Goal: Task Accomplishment & Management: Use online tool/utility

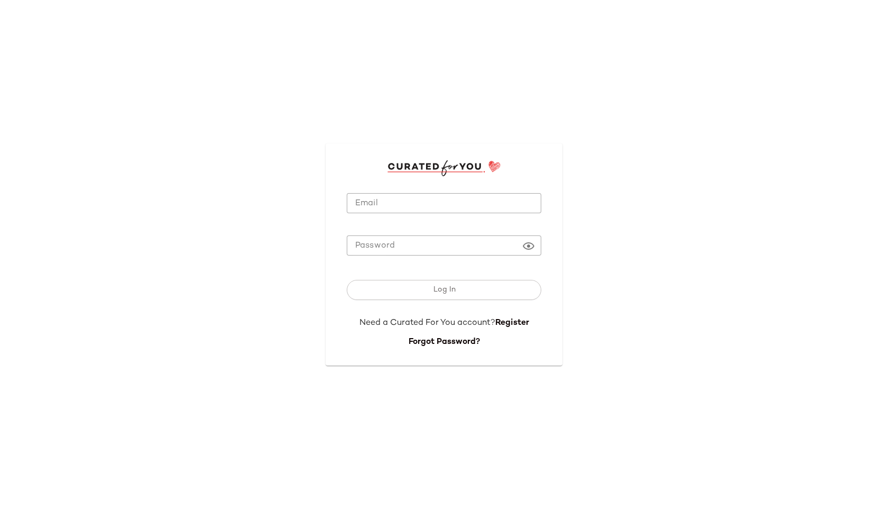
click at [390, 211] on input "Email" at bounding box center [444, 203] width 195 height 21
click at [422, 205] on input "Email" at bounding box center [444, 203] width 195 height 21
type input "**********"
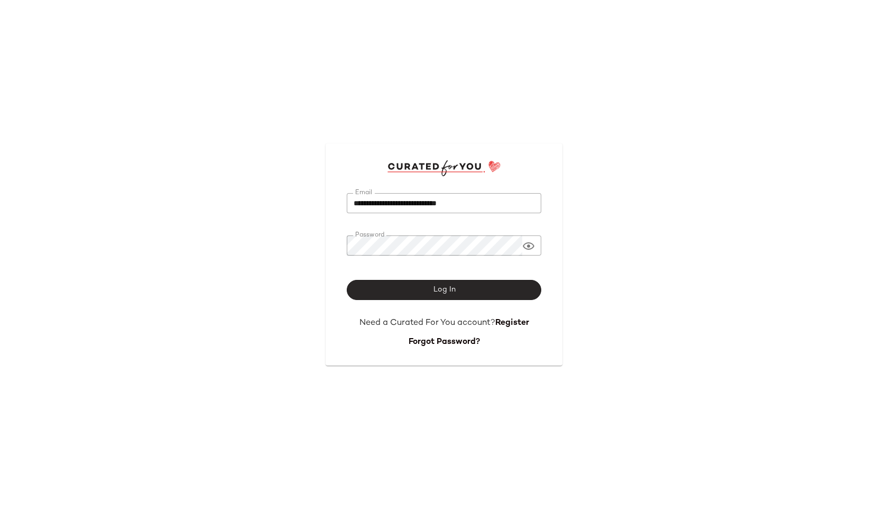
click at [413, 288] on button "Log In" at bounding box center [444, 290] width 195 height 20
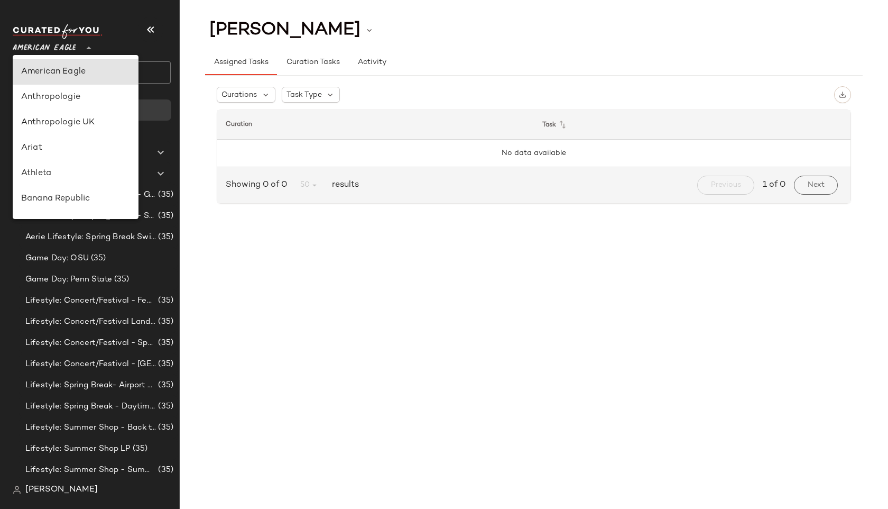
click at [65, 44] on span "American Eagle" at bounding box center [44, 45] width 63 height 19
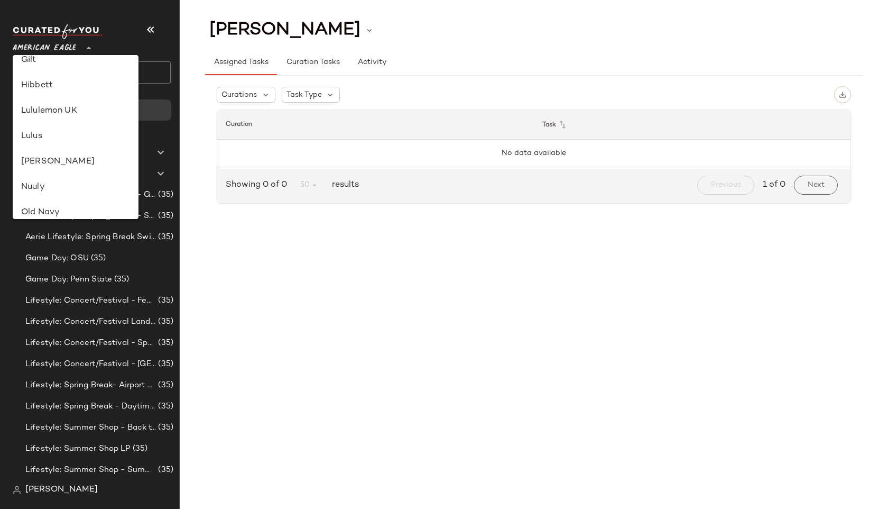
scroll to position [293, 0]
click at [72, 140] on div "Lulus" at bounding box center [75, 134] width 109 height 13
type input "**"
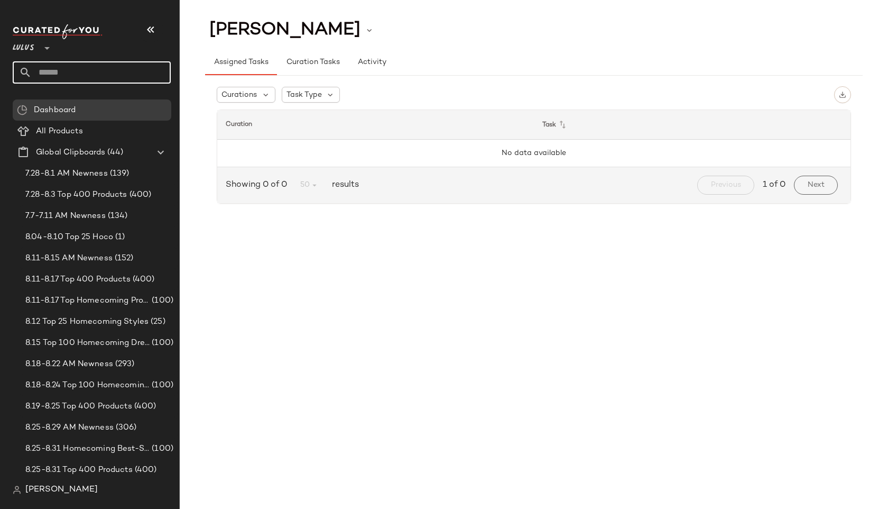
click at [40, 75] on input "text" at bounding box center [101, 72] width 139 height 22
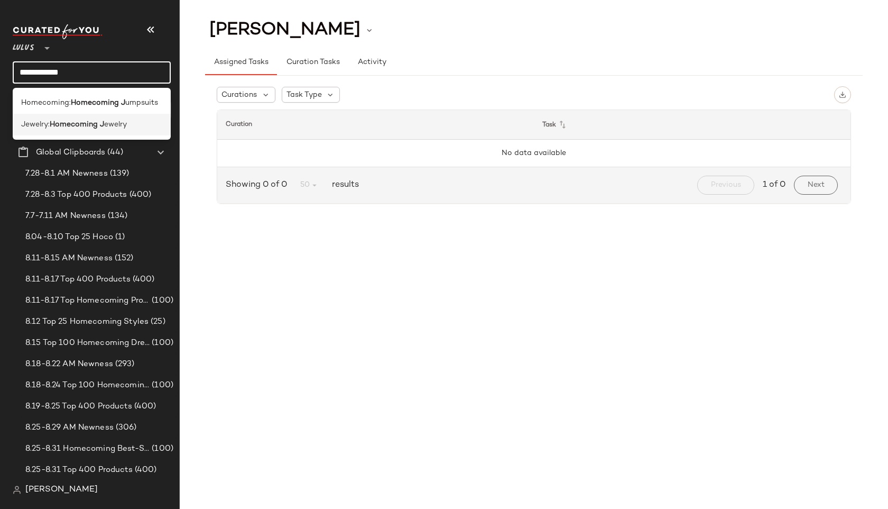
type input "**********"
click at [57, 123] on b "Homecoming J" at bounding box center [77, 124] width 54 height 11
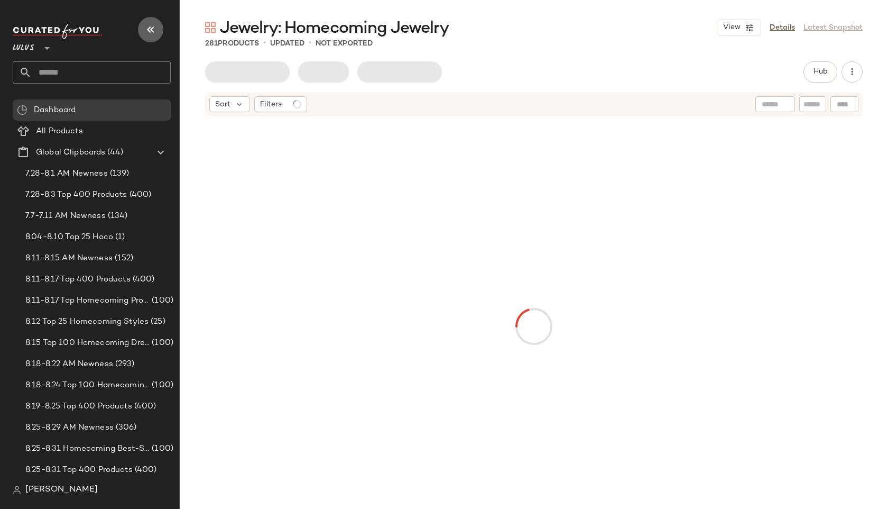
click at [153, 27] on icon "button" at bounding box center [150, 29] width 13 height 13
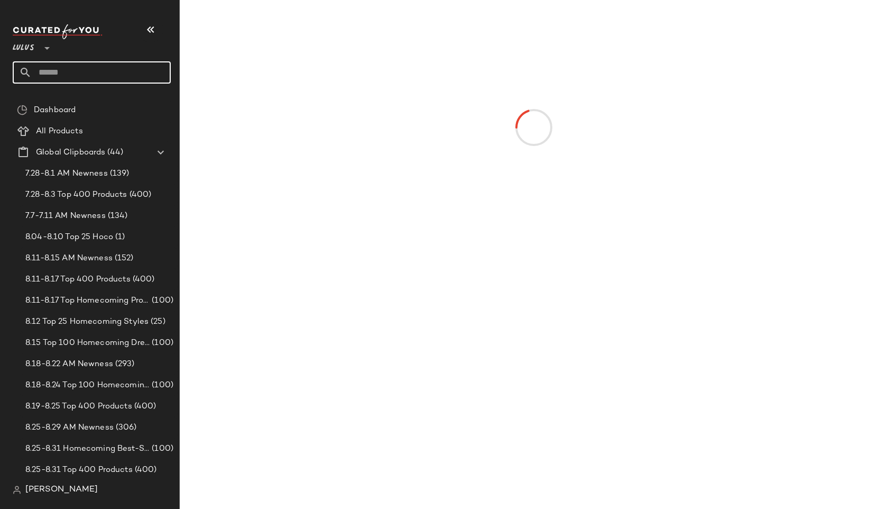
click at [91, 71] on input "text" at bounding box center [101, 72] width 139 height 22
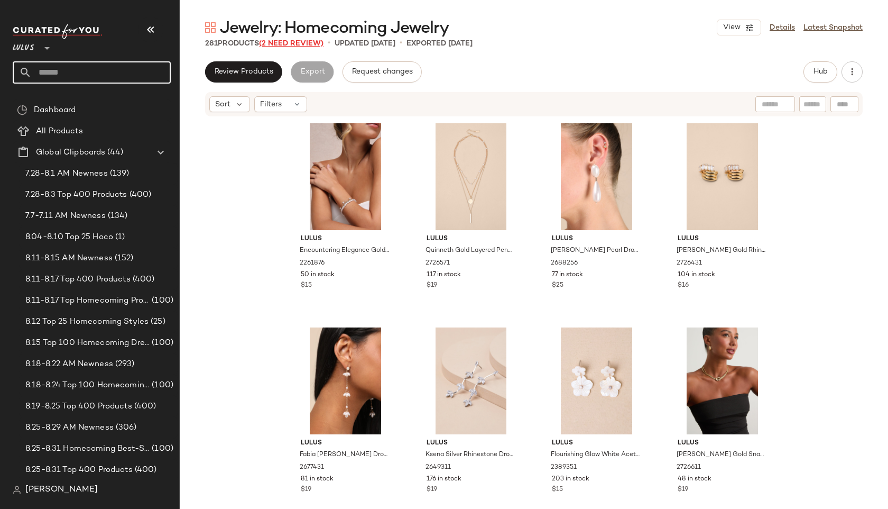
click at [296, 41] on span "(2 Need Review)" at bounding box center [291, 44] width 64 height 8
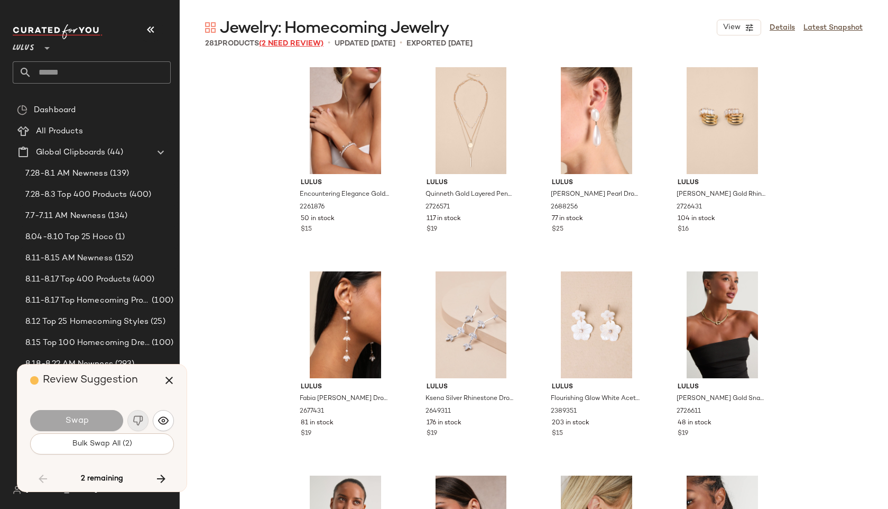
scroll to position [12039, 0]
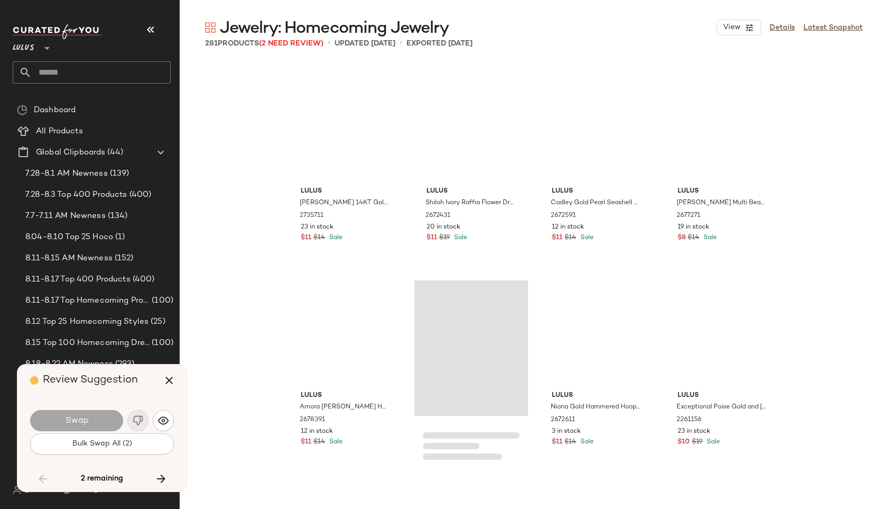
click at [104, 456] on div "Swap Bulk Swap All (2)" at bounding box center [102, 430] width 144 height 57
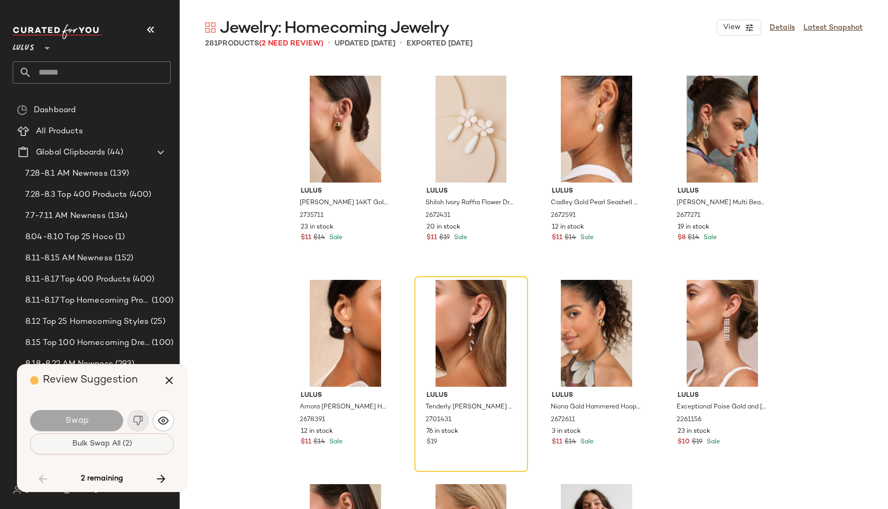
click at [101, 451] on button "Bulk Swap All (2)" at bounding box center [102, 443] width 144 height 21
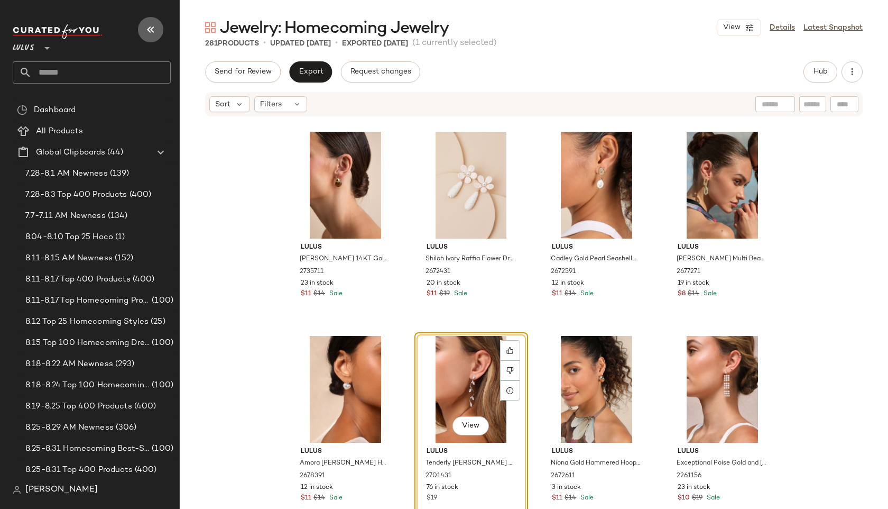
click at [152, 30] on icon "button" at bounding box center [150, 29] width 13 height 13
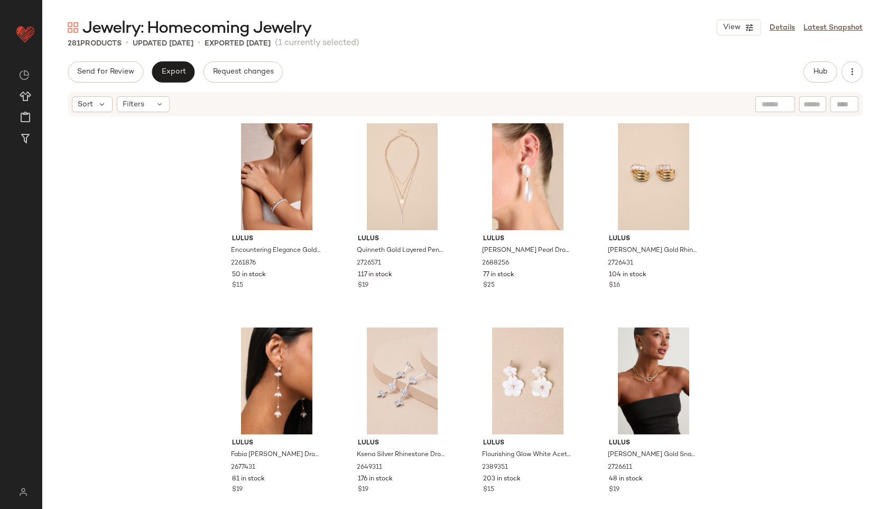
click at [151, 112] on div "Sort Filters" at bounding box center [465, 104] width 795 height 24
click at [149, 105] on div "Filters" at bounding box center [143, 104] width 53 height 16
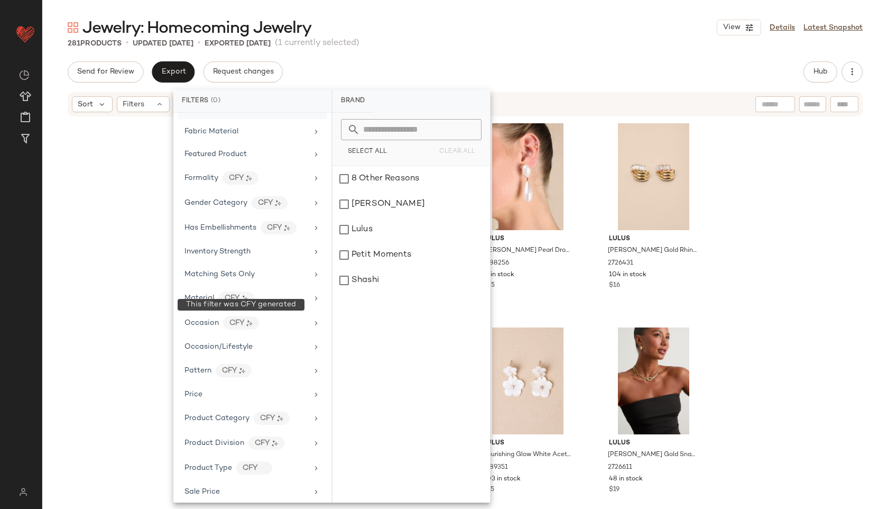
scroll to position [396, 0]
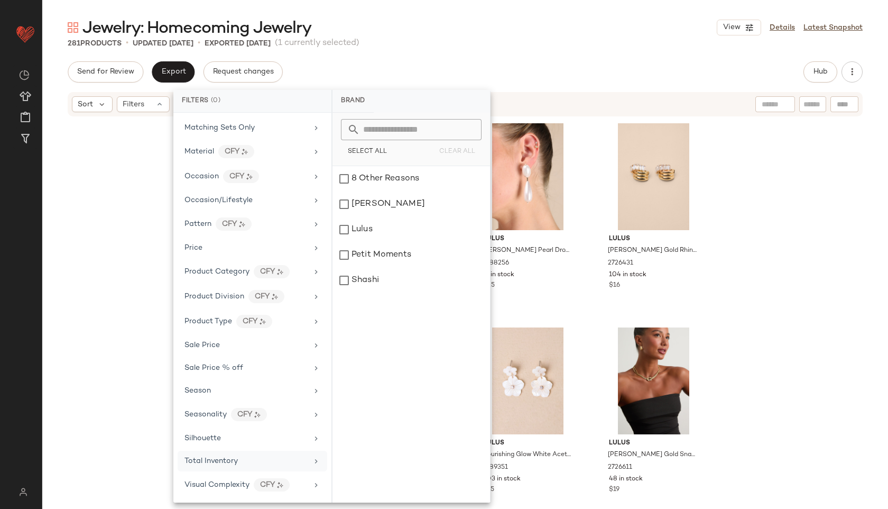
click at [241, 473] on div "Total Inventory" at bounding box center [253, 484] width 150 height 23
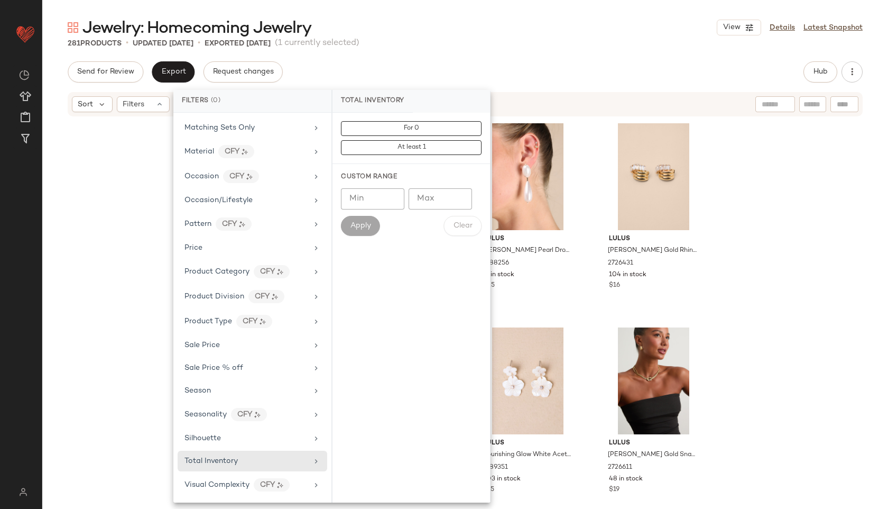
click at [435, 207] on input "Max" at bounding box center [440, 198] width 63 height 21
type input "**"
click at [357, 227] on span "Apply" at bounding box center [360, 226] width 21 height 8
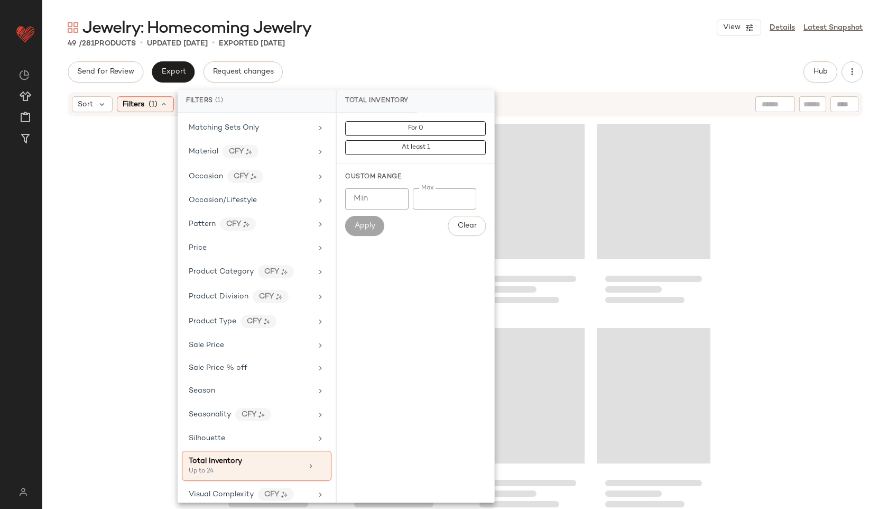
click at [473, 54] on div "Jewelry: Homecoming Jewelry View Details Latest Snapshot 49 / 281 Products • up…" at bounding box center [465, 263] width 846 height 492
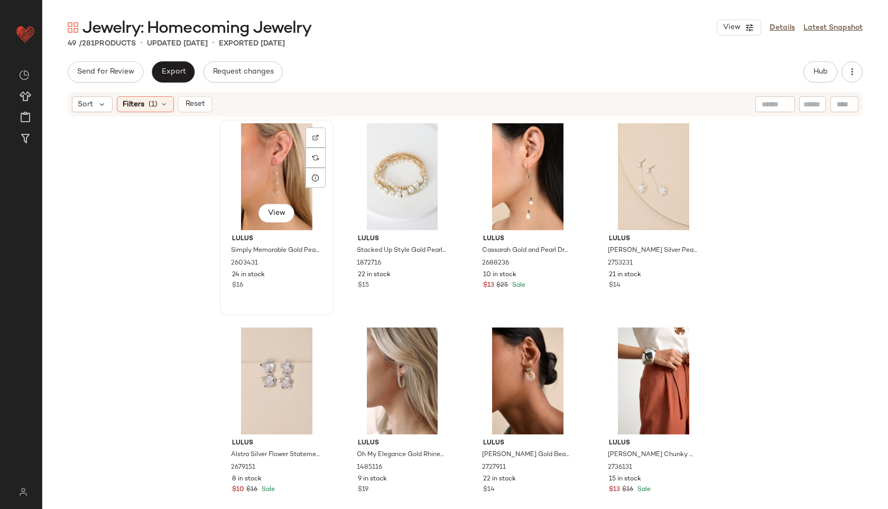
click at [258, 159] on div "View" at bounding box center [277, 176] width 106 height 107
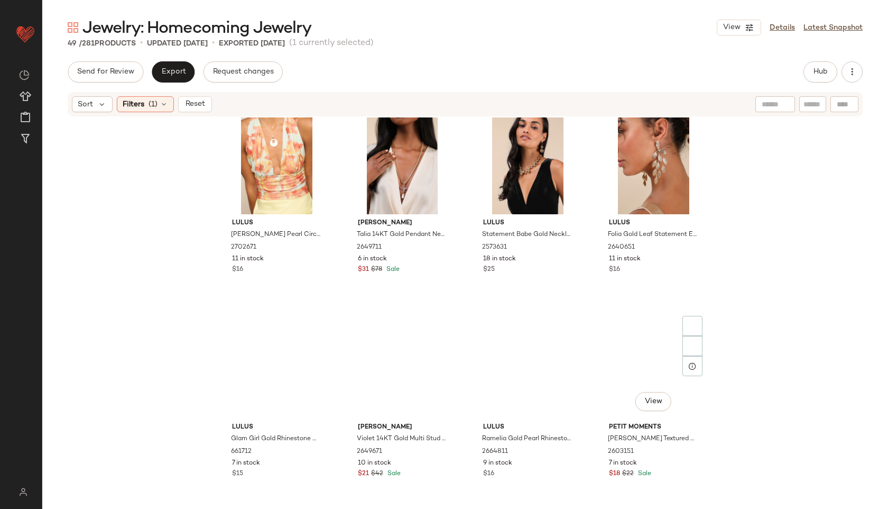
scroll to position [2232, 0]
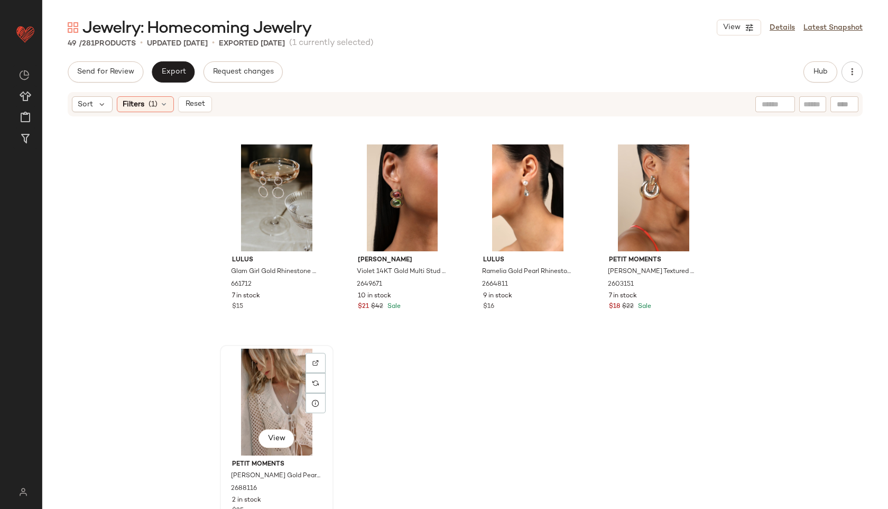
click at [276, 400] on div "View" at bounding box center [277, 401] width 106 height 107
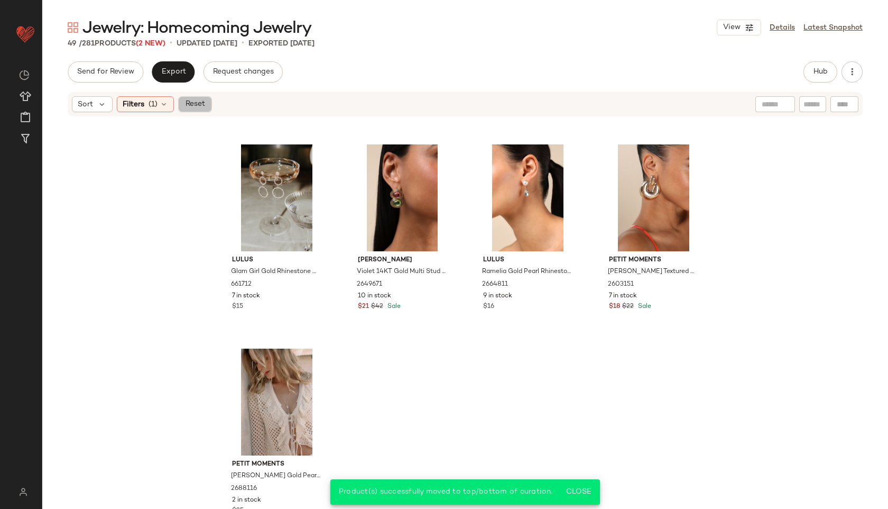
click at [197, 104] on span "Reset" at bounding box center [194, 104] width 20 height 8
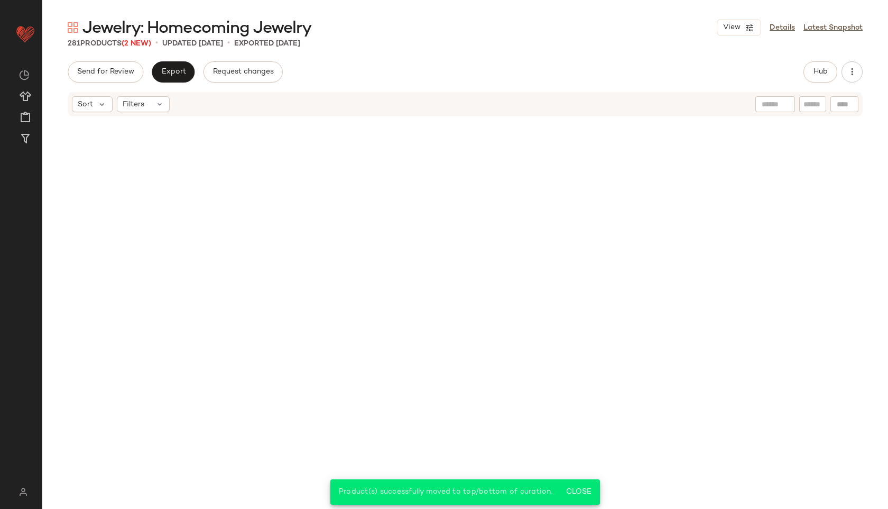
scroll to position [14067, 0]
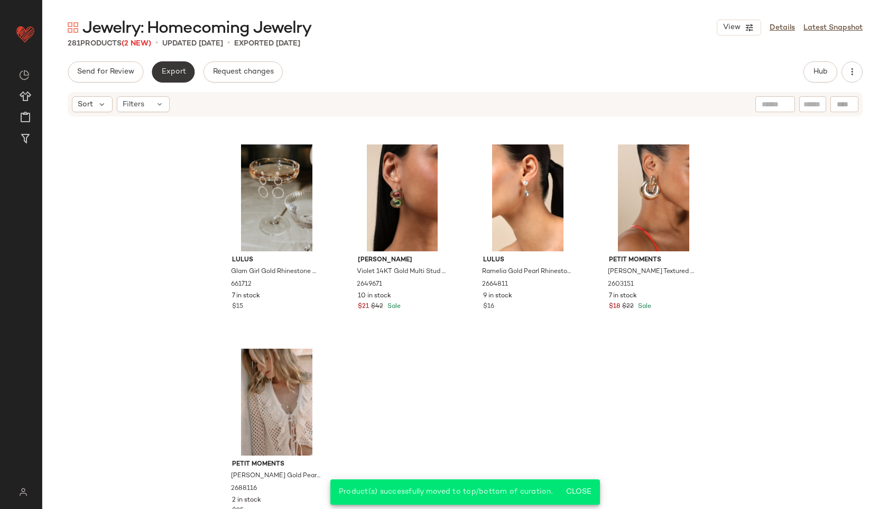
click at [176, 64] on button "Export" at bounding box center [173, 71] width 43 height 21
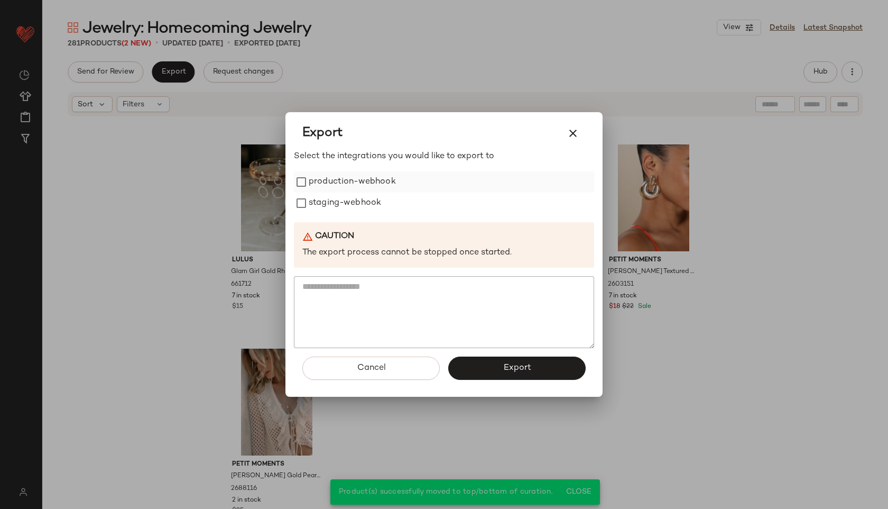
click at [371, 175] on label "production-webhook" at bounding box center [352, 181] width 87 height 21
click at [368, 199] on label "staging-webhook" at bounding box center [345, 202] width 72 height 21
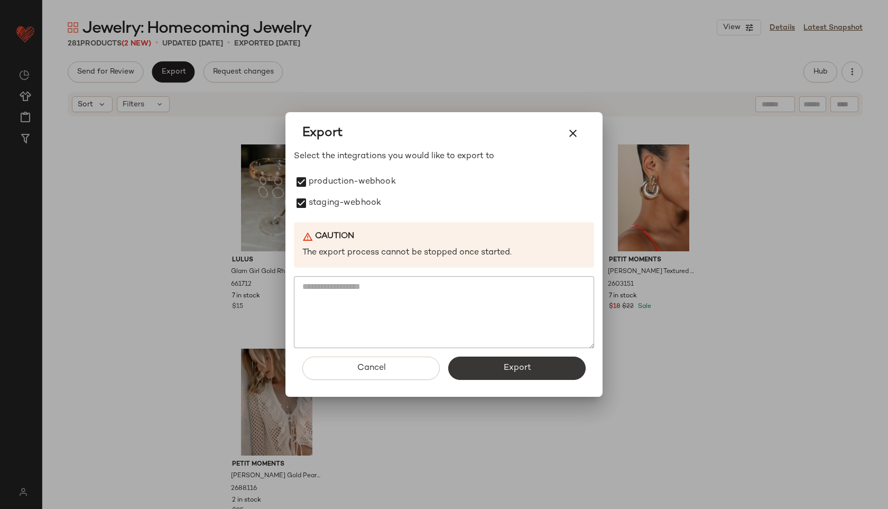
click at [504, 374] on button "Export" at bounding box center [516, 367] width 137 height 23
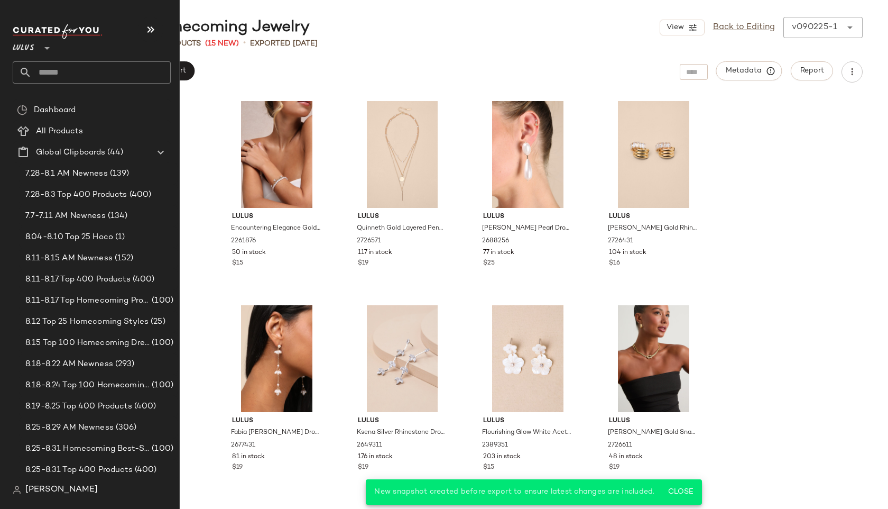
click at [39, 72] on input "text" at bounding box center [101, 72] width 139 height 22
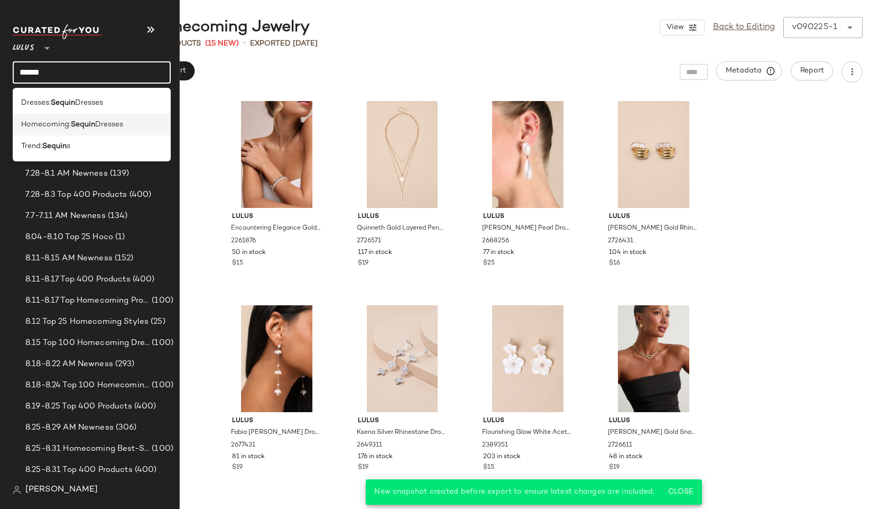
type input "******"
click at [60, 120] on span "Homecoming:" at bounding box center [46, 124] width 50 height 11
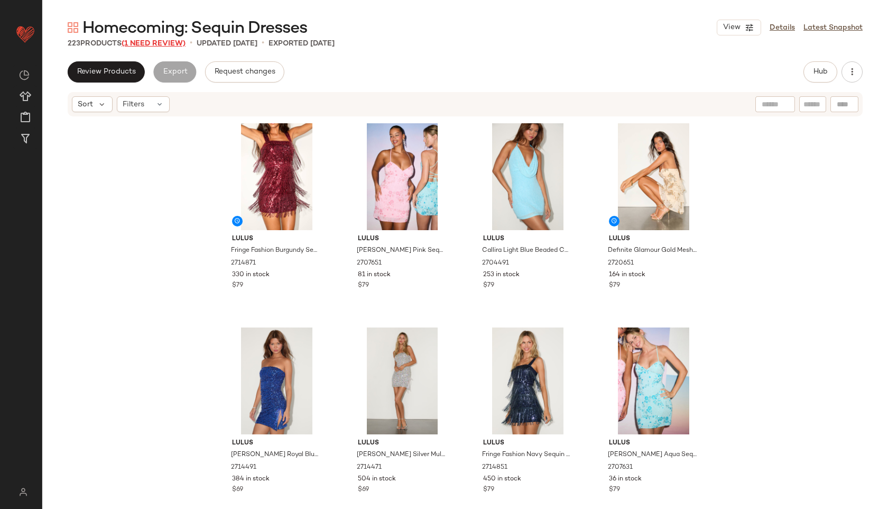
click at [167, 45] on span "(1 Need Review)" at bounding box center [154, 44] width 64 height 8
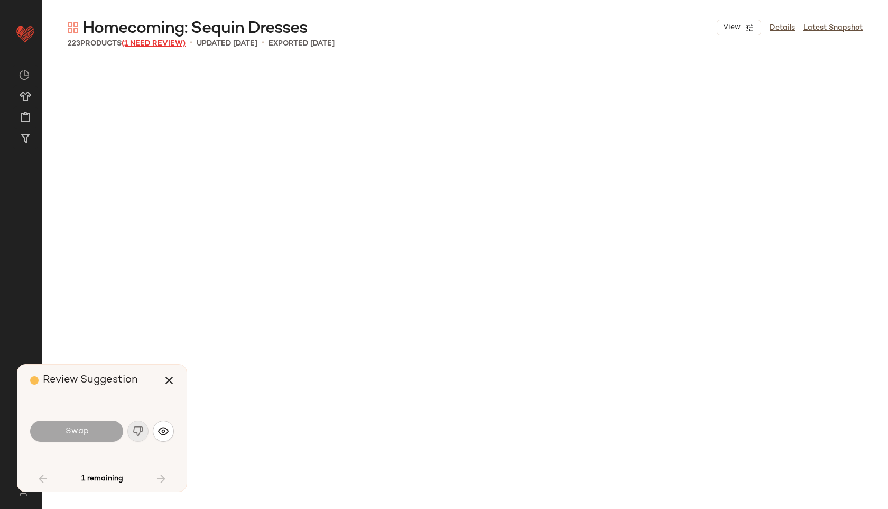
scroll to position [2041, 0]
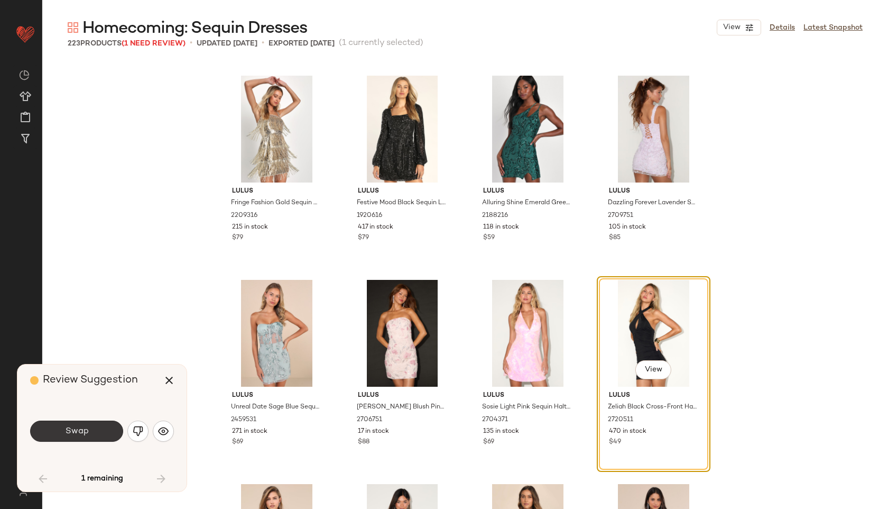
click at [81, 434] on span "Swap" at bounding box center [76, 431] width 24 height 10
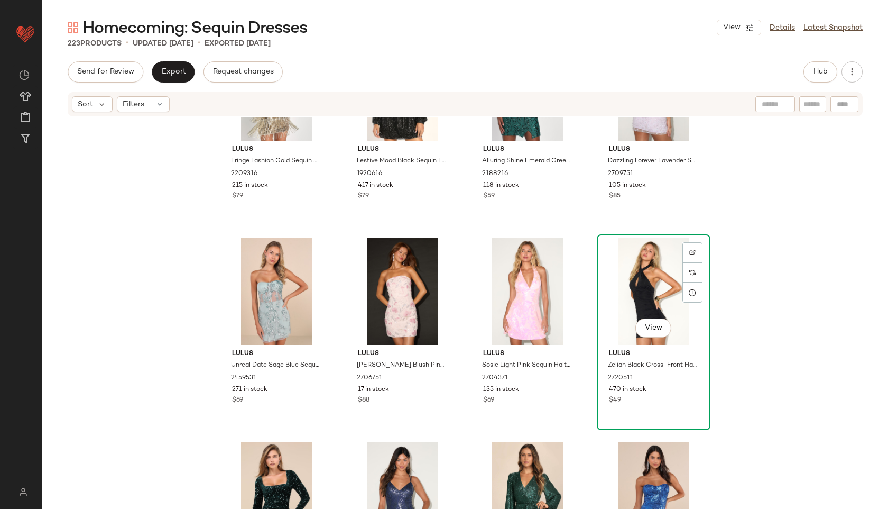
scroll to position [2181, 0]
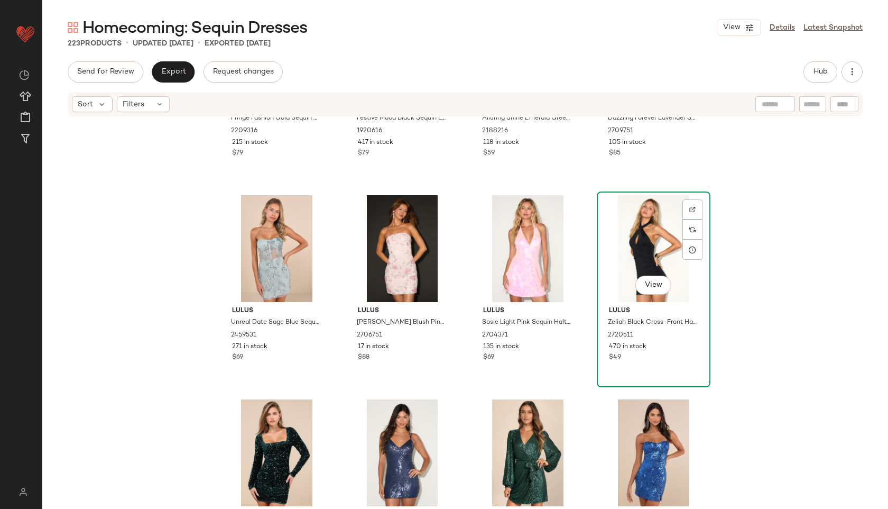
click at [653, 230] on div "View" at bounding box center [654, 248] width 106 height 107
click at [638, 248] on div "View" at bounding box center [654, 248] width 106 height 107
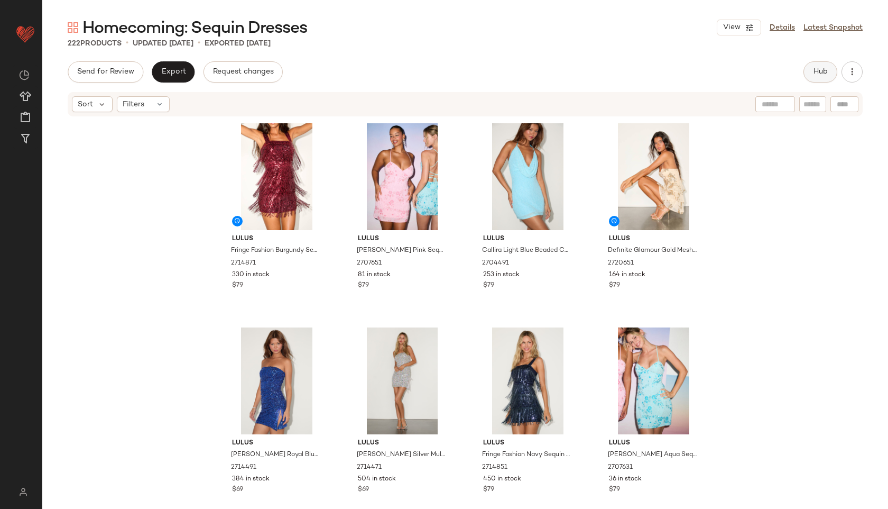
click at [819, 77] on button "Hub" at bounding box center [821, 71] width 34 height 21
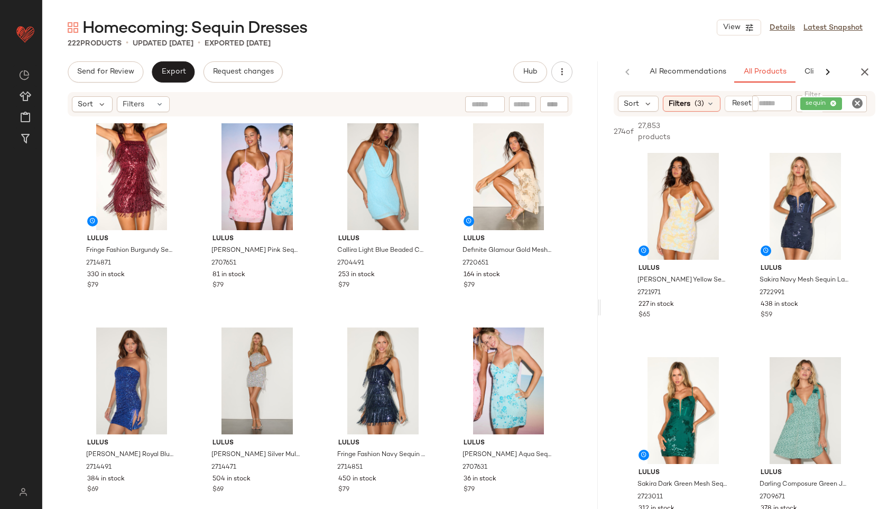
drag, startPoint x: 465, startPoint y: 302, endPoint x: 653, endPoint y: 293, distance: 187.9
click at [653, 293] on div "Homecoming: Sequin Dresses View Details Latest Snapshot 222 Products • updated …" at bounding box center [465, 263] width 846 height 492
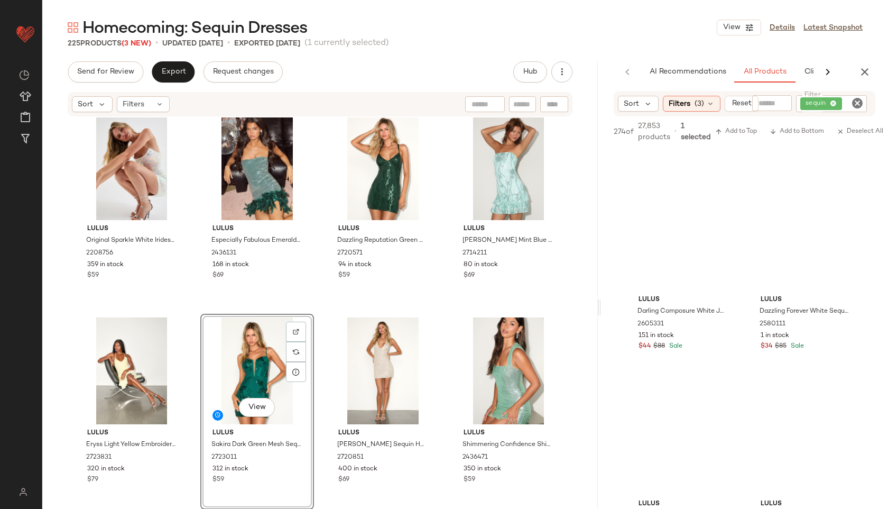
scroll to position [641, 0]
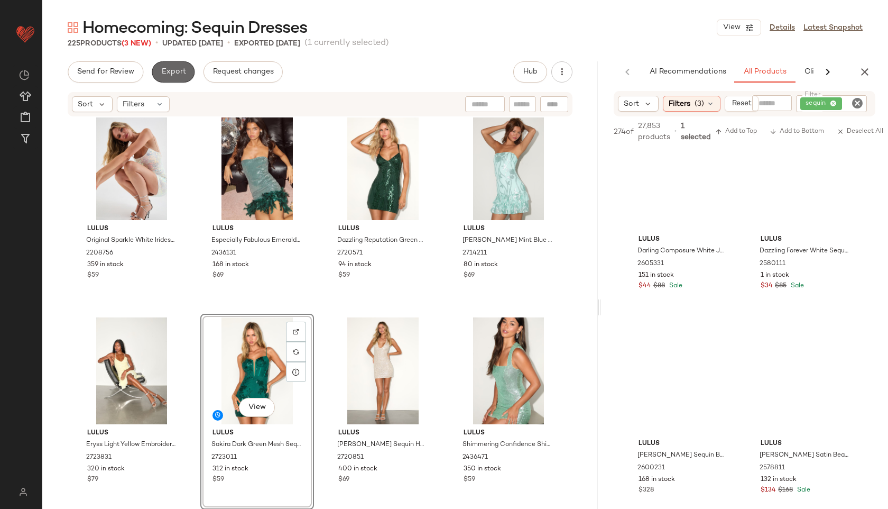
click at [171, 71] on span "Export" at bounding box center [173, 72] width 25 height 8
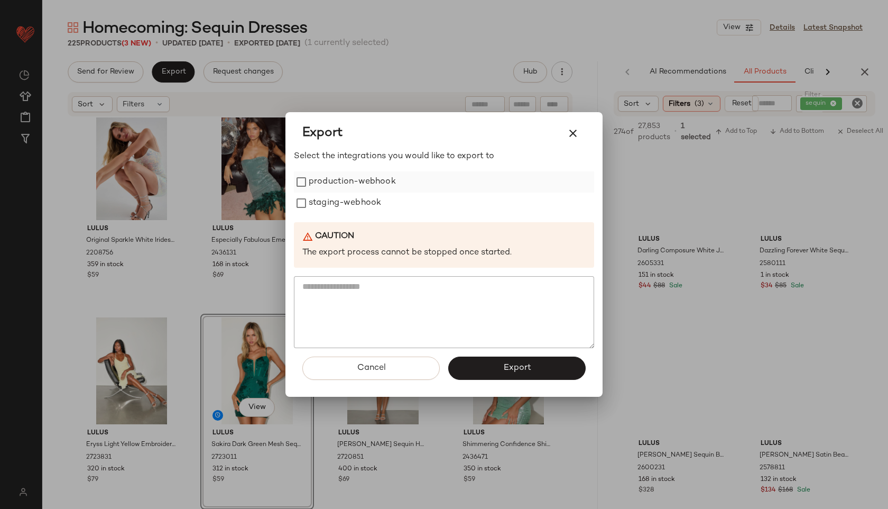
click at [311, 181] on label "production-webhook" at bounding box center [352, 181] width 87 height 21
click at [320, 202] on label "staging-webhook" at bounding box center [345, 202] width 72 height 21
click at [510, 368] on span "Export" at bounding box center [517, 368] width 28 height 10
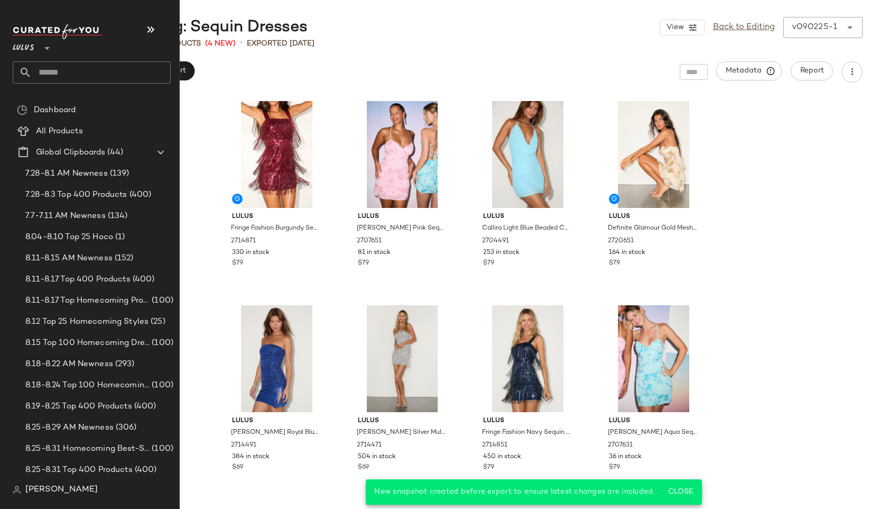
click at [44, 77] on input "text" at bounding box center [101, 72] width 139 height 22
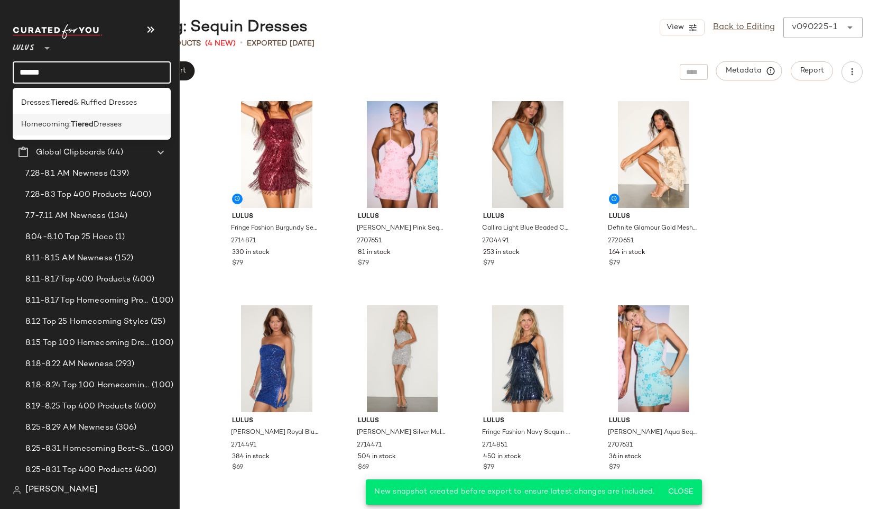
type input "******"
click at [66, 126] on span "Homecoming:" at bounding box center [46, 124] width 50 height 11
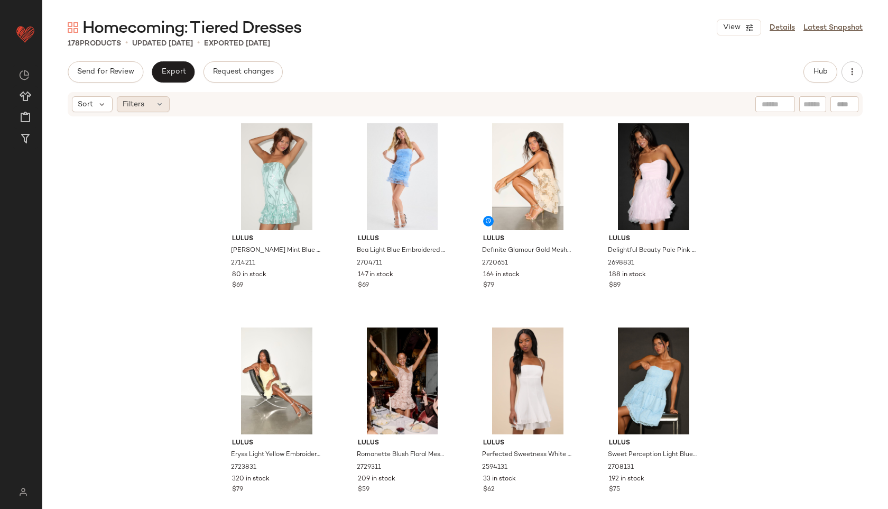
click at [136, 99] on span "Filters" at bounding box center [134, 104] width 22 height 11
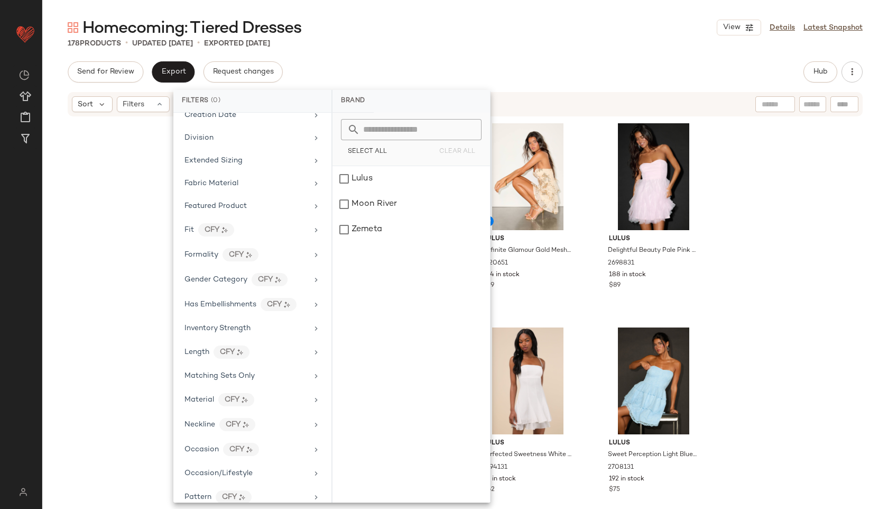
scroll to position [541, 0]
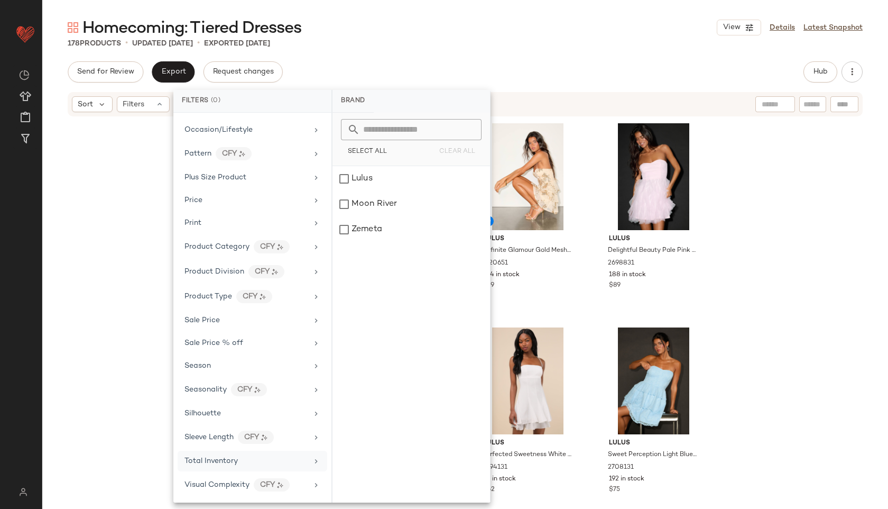
click at [226, 457] on span "Total Inventory" at bounding box center [210, 461] width 53 height 8
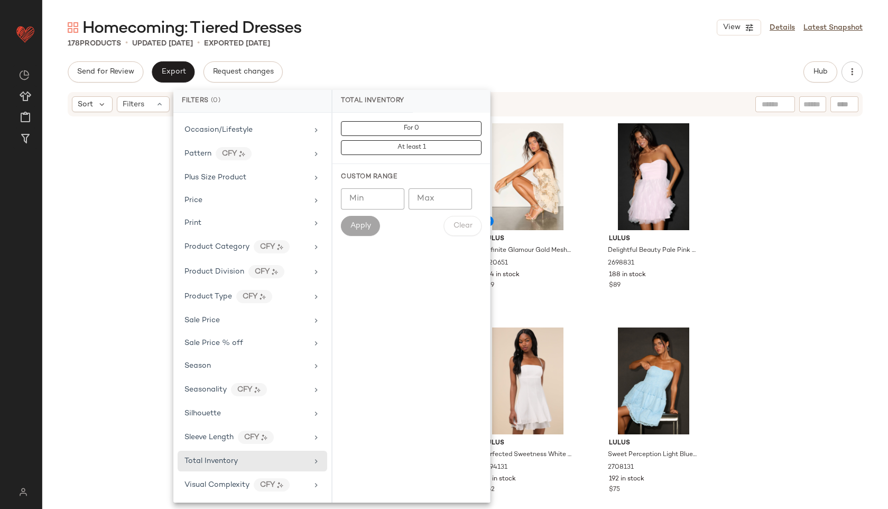
click at [417, 197] on input "Max" at bounding box center [440, 198] width 63 height 21
type input "**"
click at [362, 227] on span "Apply" at bounding box center [360, 226] width 21 height 8
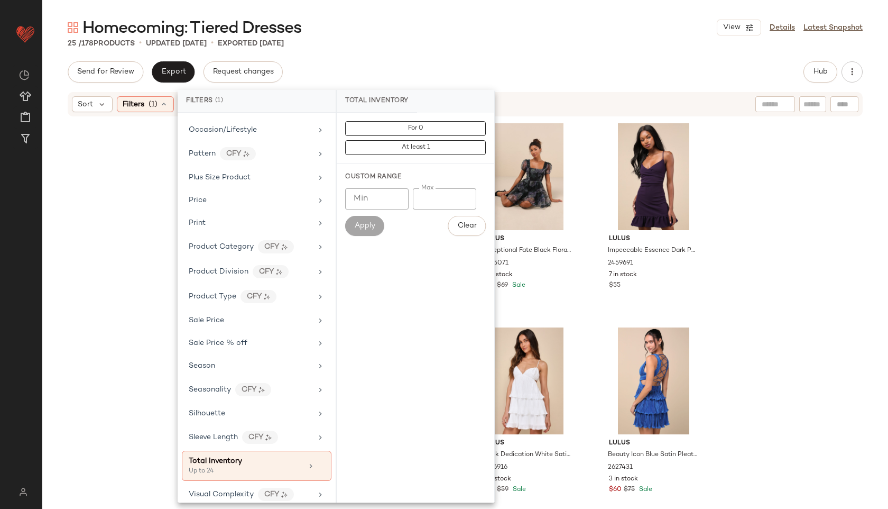
click at [419, 53] on div "Homecoming: Tiered Dresses View Details Latest Snapshot 25 / 178 Products • upd…" at bounding box center [465, 263] width 846 height 492
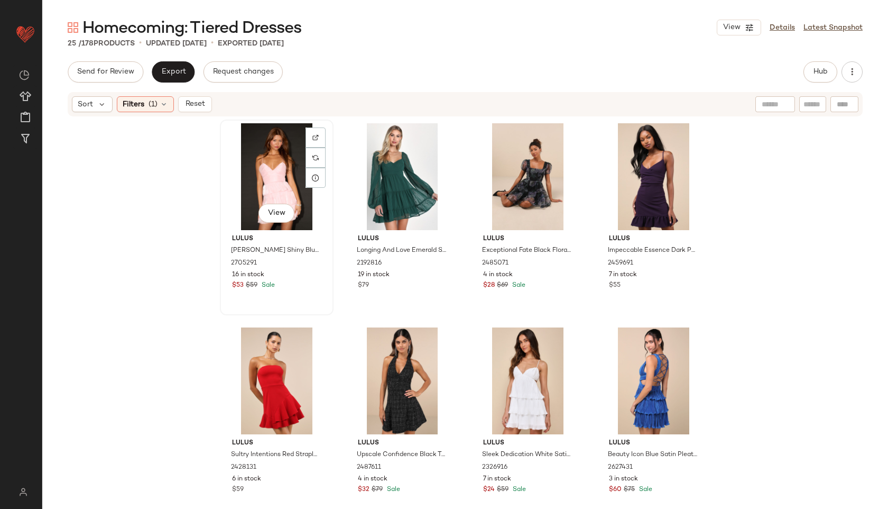
click at [266, 167] on div "View" at bounding box center [277, 176] width 106 height 107
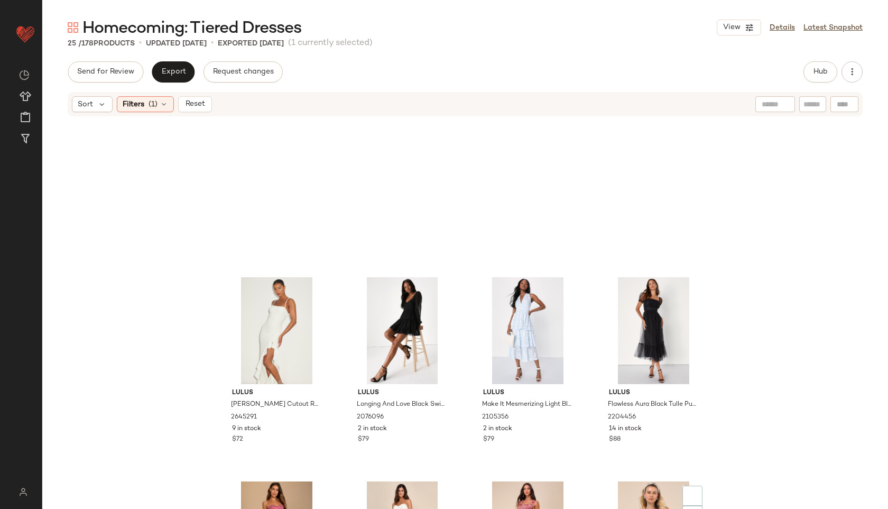
scroll to position [1008, 0]
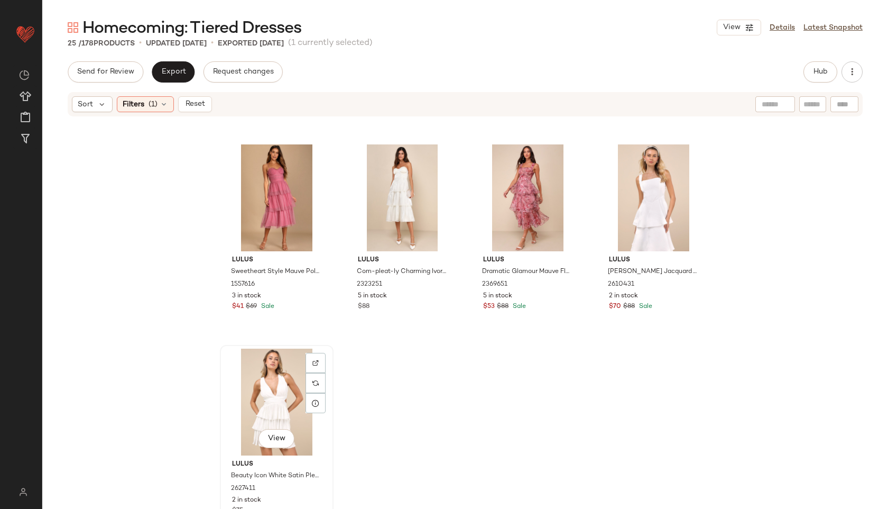
click at [255, 402] on div "View" at bounding box center [277, 401] width 106 height 107
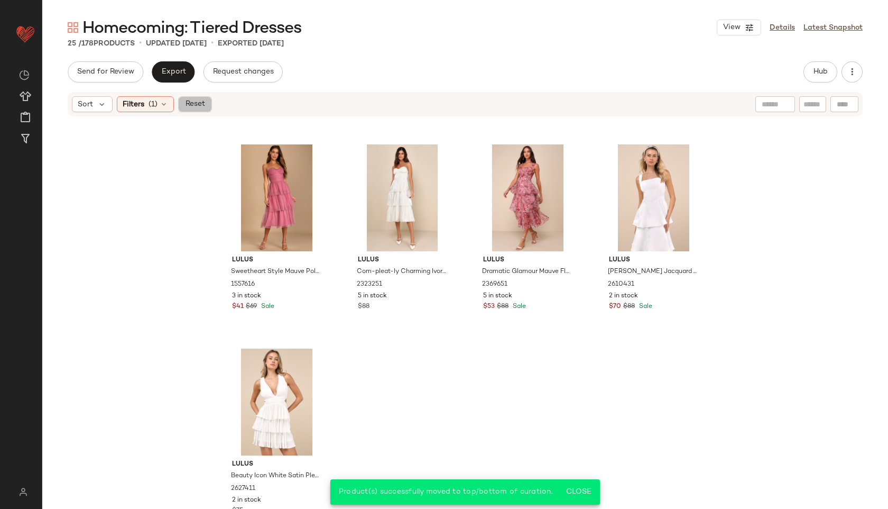
click at [197, 102] on span "Reset" at bounding box center [194, 104] width 20 height 8
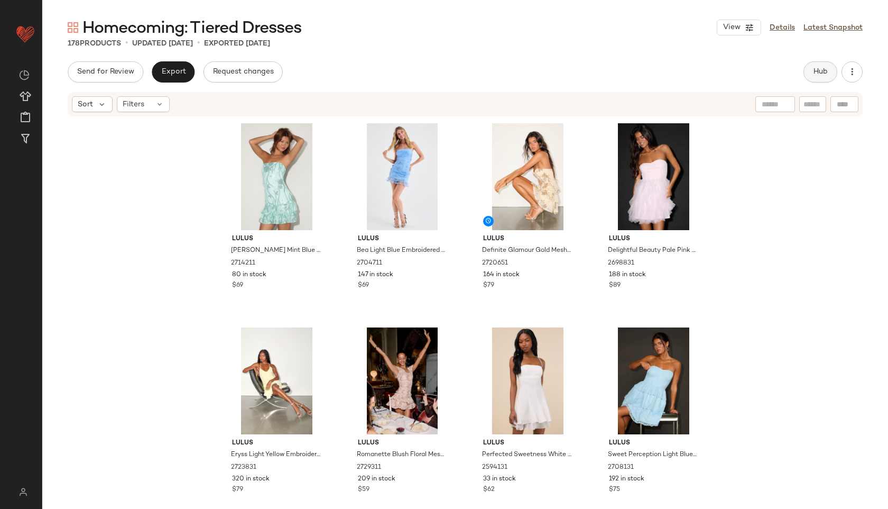
click at [822, 75] on span "Hub" at bounding box center [820, 72] width 15 height 8
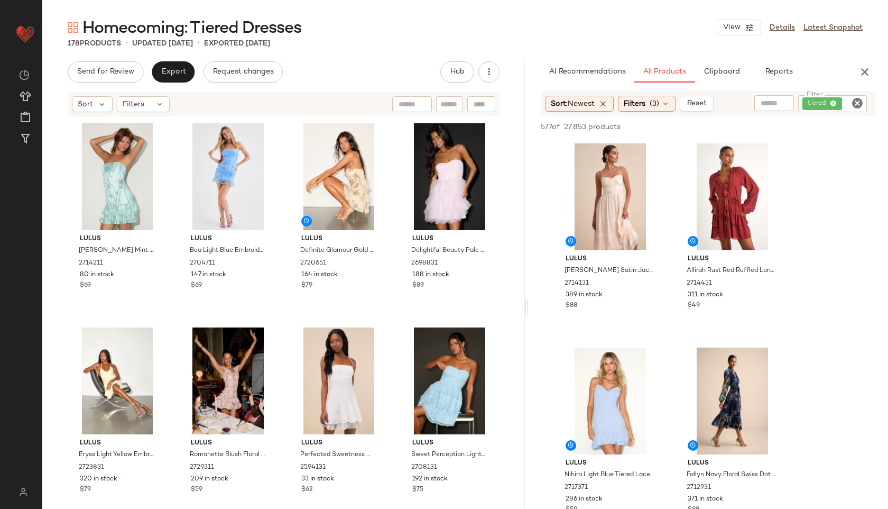
drag, startPoint x: 465, startPoint y: 308, endPoint x: 761, endPoint y: 250, distance: 301.6
click at [761, 250] on div "Homecoming: Tiered Dresses View Details Latest Snapshot 178 Products • updated …" at bounding box center [465, 263] width 846 height 492
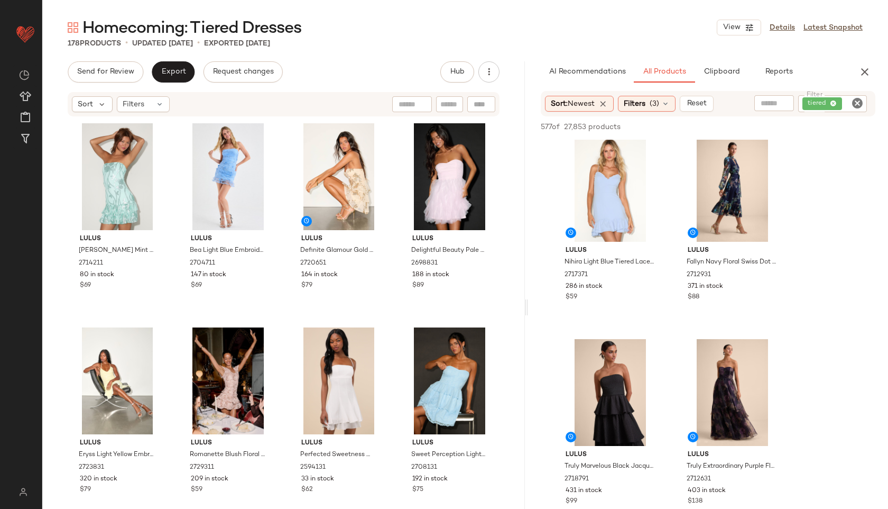
scroll to position [215, 0]
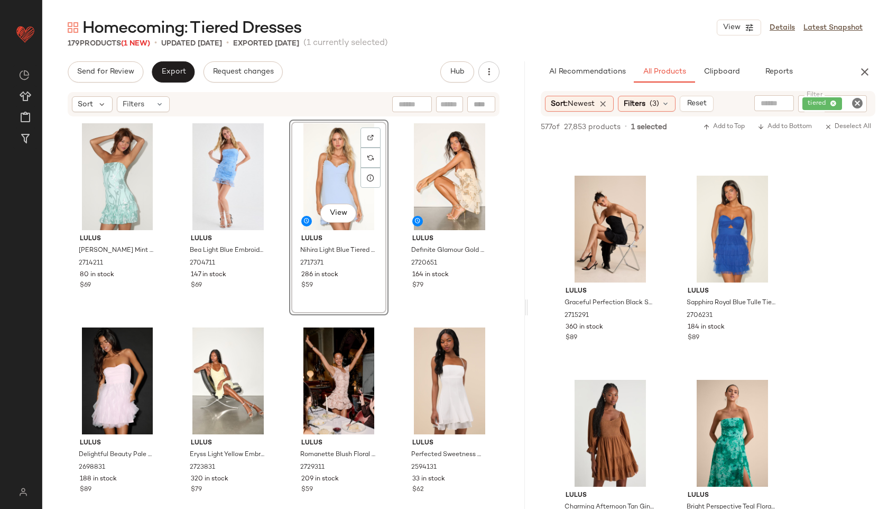
scroll to position [1805, 0]
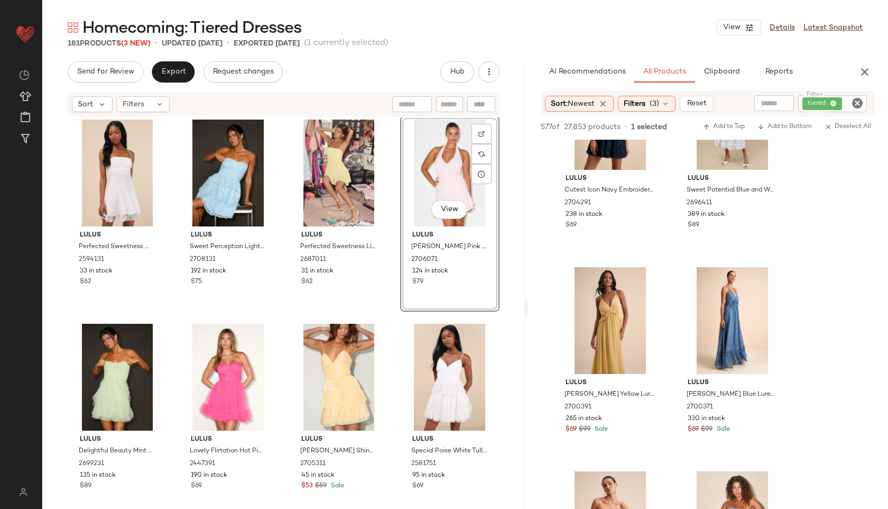
scroll to position [3344, 0]
click at [139, 105] on span "Filters" at bounding box center [134, 104] width 22 height 11
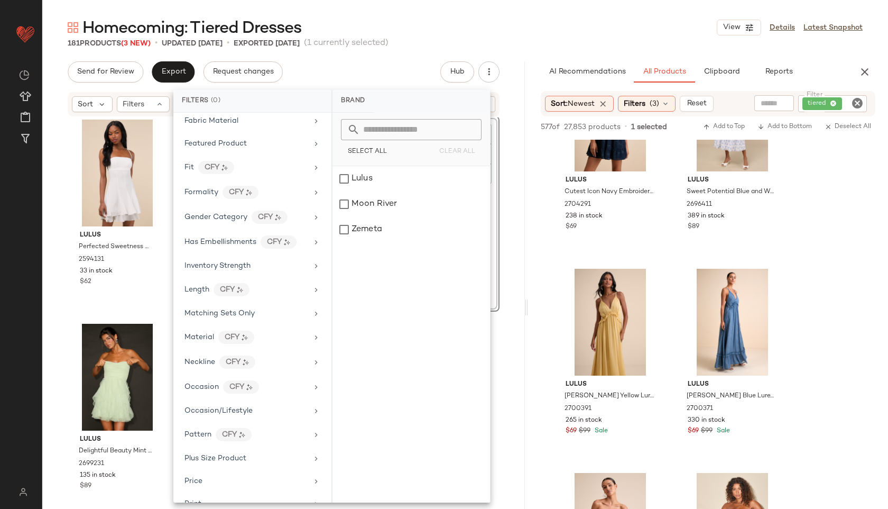
scroll to position [541, 0]
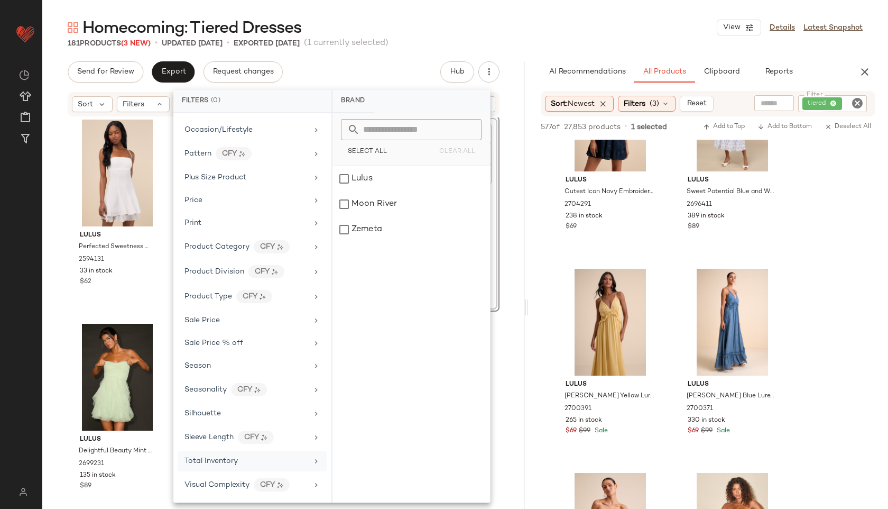
click at [235, 473] on div "Total Inventory" at bounding box center [253, 484] width 150 height 23
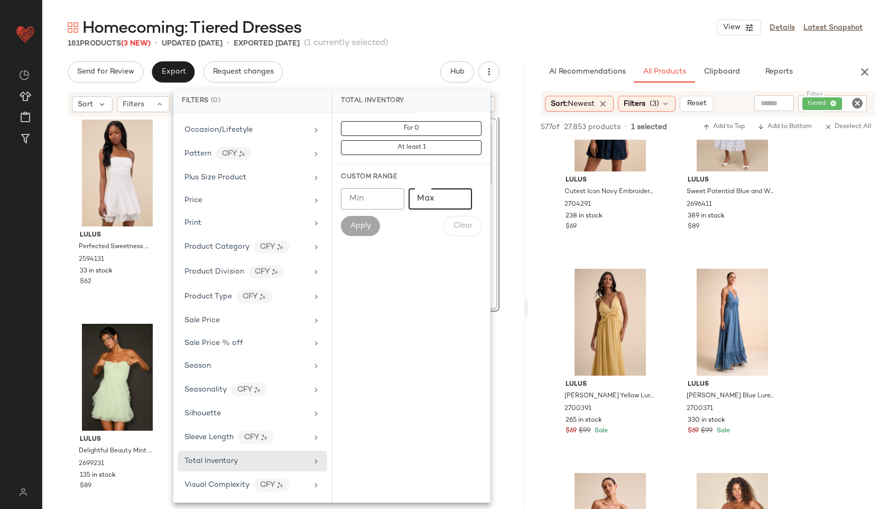
click at [440, 195] on input "Max" at bounding box center [440, 198] width 63 height 21
type input "**"
click at [358, 230] on button "Apply" at bounding box center [360, 226] width 39 height 20
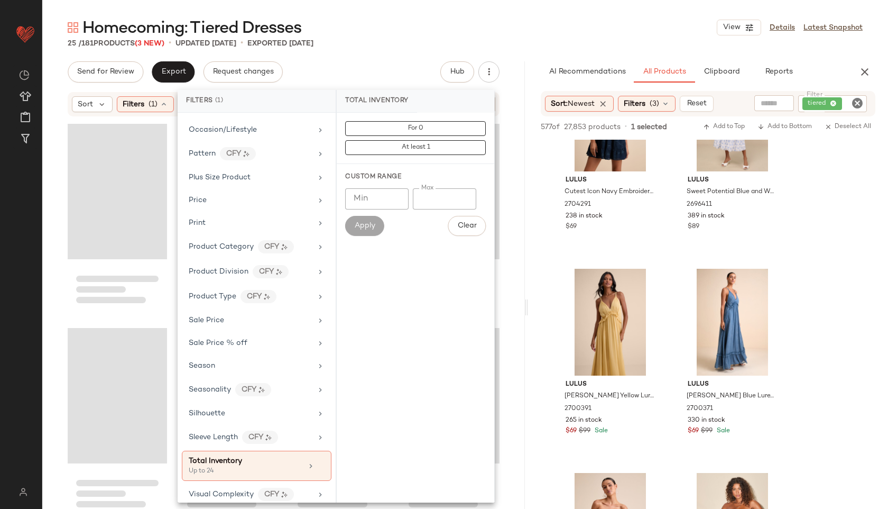
click at [436, 47] on div "25 / 181 Products (3 New) • updated [DATE] • Exported [DATE]" at bounding box center [465, 43] width 846 height 11
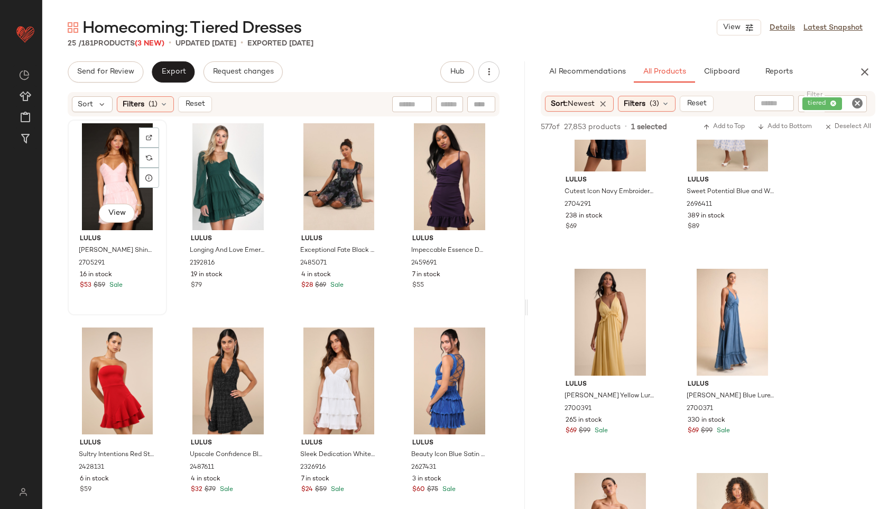
click at [84, 184] on div "View" at bounding box center [117, 176] width 92 height 107
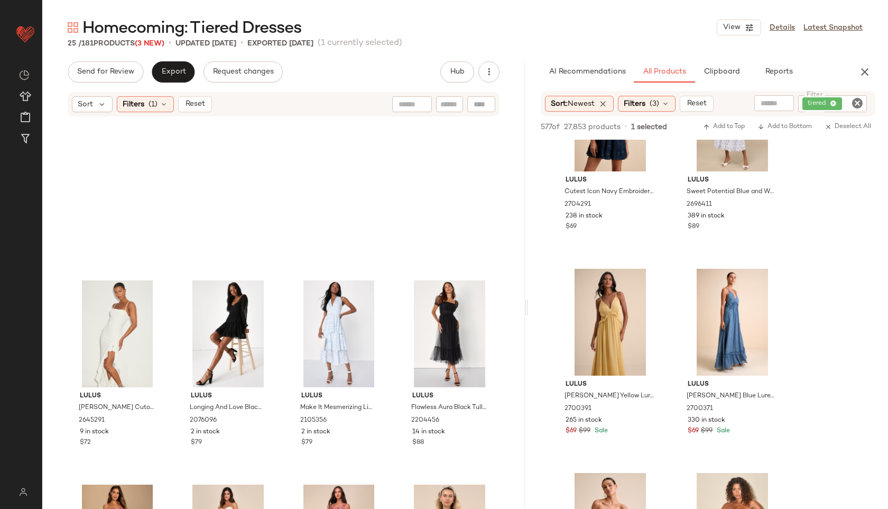
scroll to position [1008, 0]
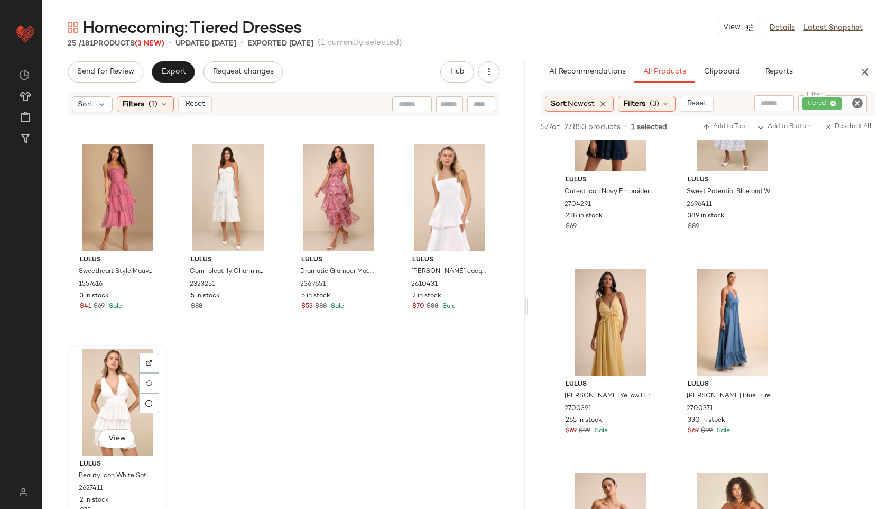
click at [112, 420] on div "View" at bounding box center [117, 401] width 92 height 107
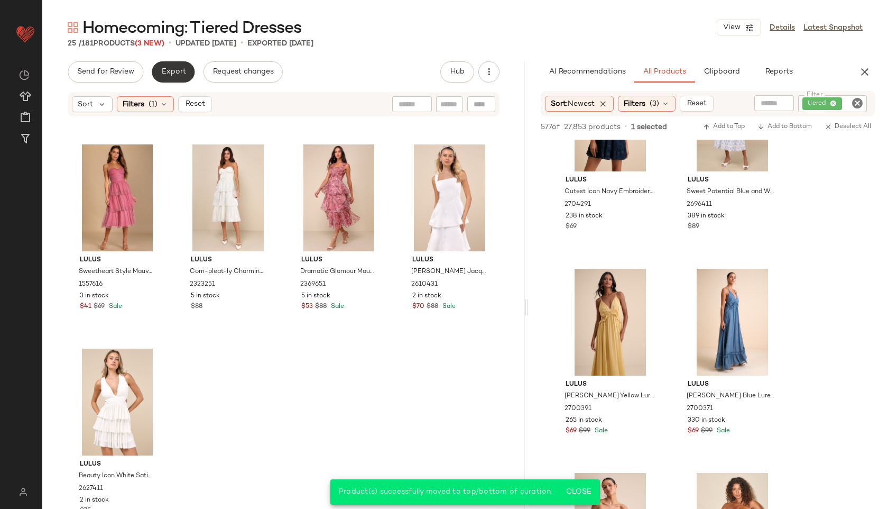
click at [170, 66] on button "Export" at bounding box center [173, 71] width 43 height 21
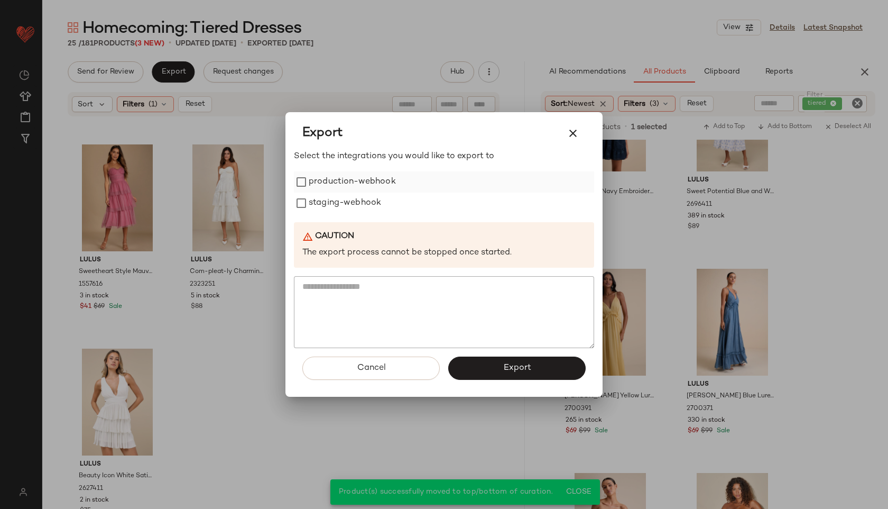
click at [333, 189] on label "production-webhook" at bounding box center [352, 181] width 87 height 21
click at [335, 200] on label "staging-webhook" at bounding box center [345, 202] width 72 height 21
click at [491, 373] on button "Export" at bounding box center [516, 367] width 137 height 23
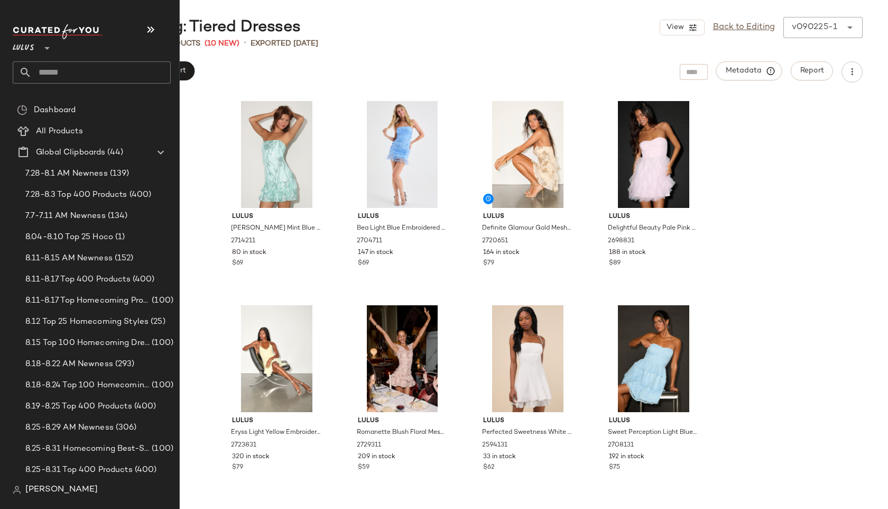
click at [47, 67] on input "text" at bounding box center [101, 72] width 139 height 22
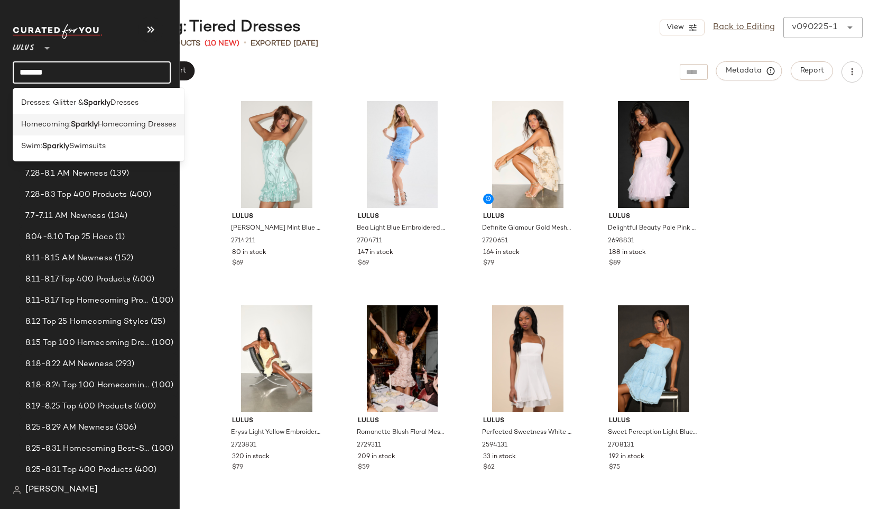
type input "*******"
click at [78, 126] on b "Sparkly" at bounding box center [84, 124] width 27 height 11
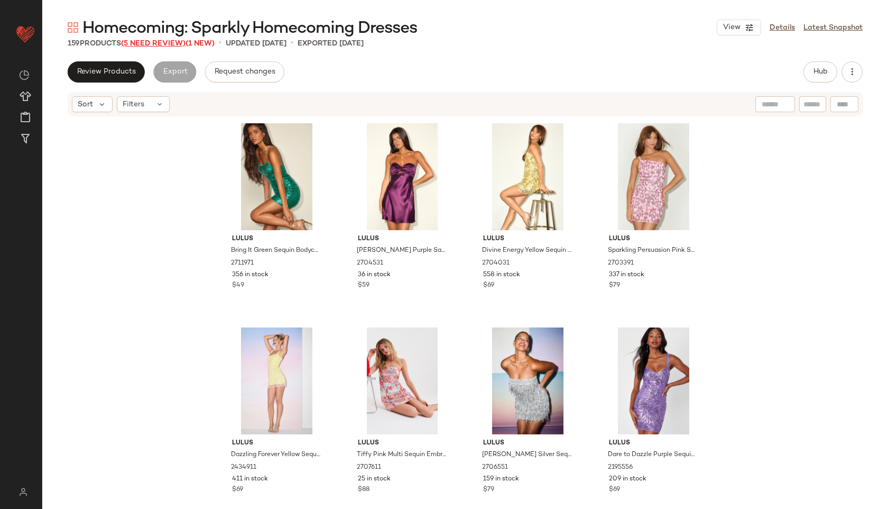
click at [169, 43] on span "(5 Need Review)" at bounding box center [153, 44] width 64 height 8
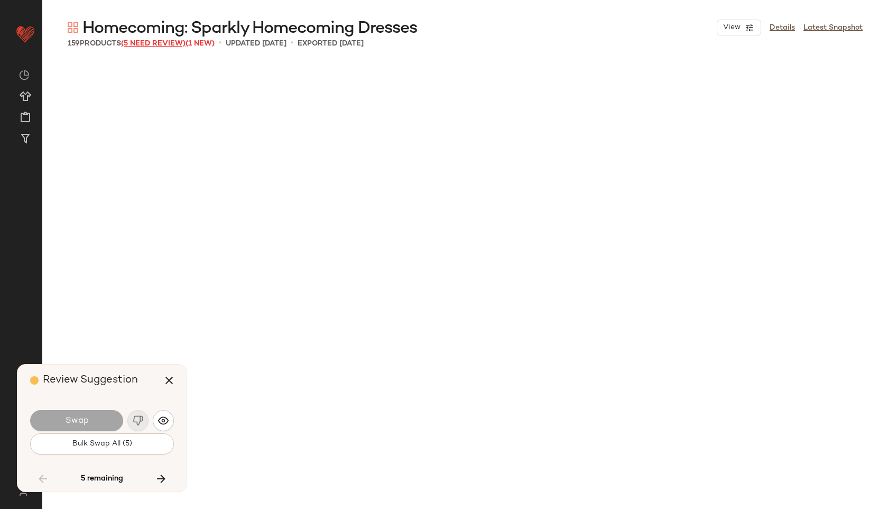
scroll to position [3673, 0]
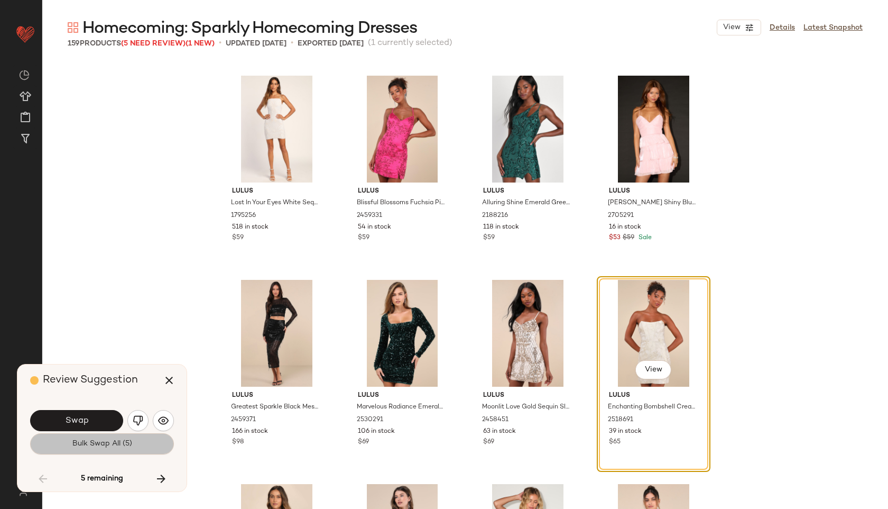
click at [82, 439] on span "Bulk Swap All (5)" at bounding box center [102, 443] width 60 height 8
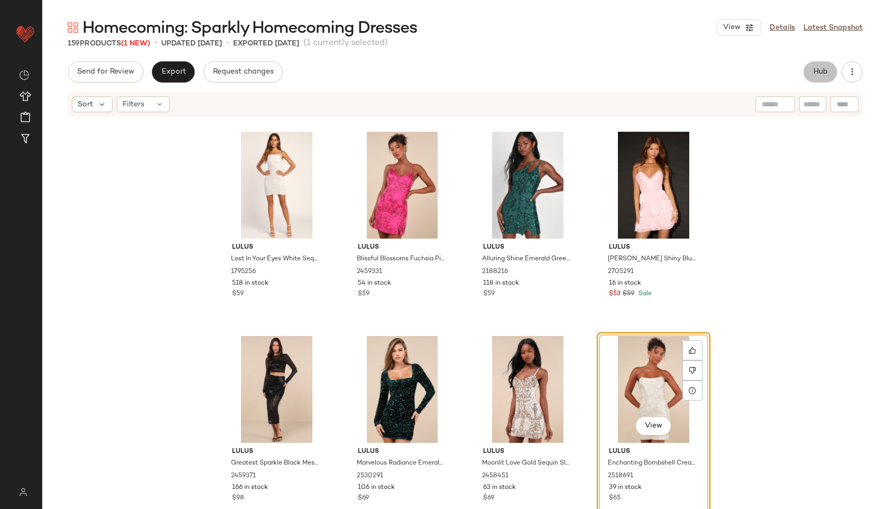
click at [826, 73] on span "Hub" at bounding box center [820, 72] width 15 height 8
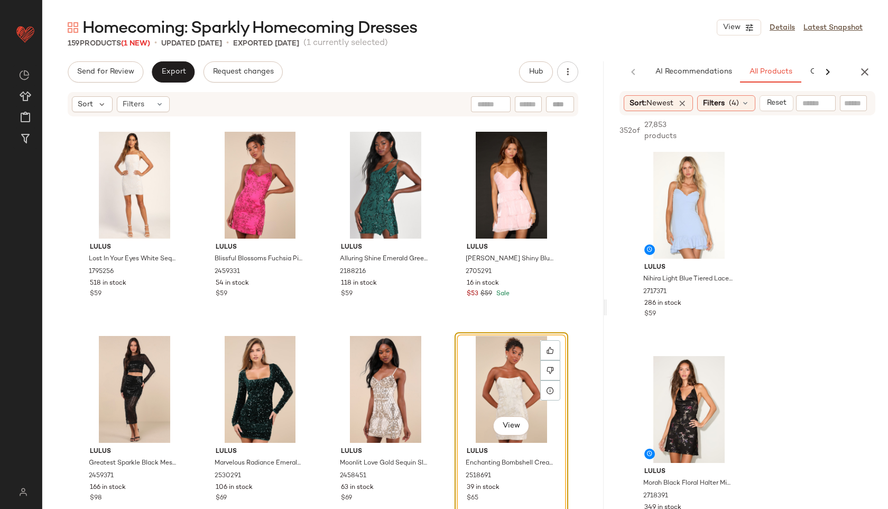
drag, startPoint x: 464, startPoint y: 303, endPoint x: 630, endPoint y: 294, distance: 166.2
click at [630, 294] on div "Homecoming: Sparkly Homecoming Dresses View Details Latest Snapshot 159 Product…" at bounding box center [465, 263] width 846 height 492
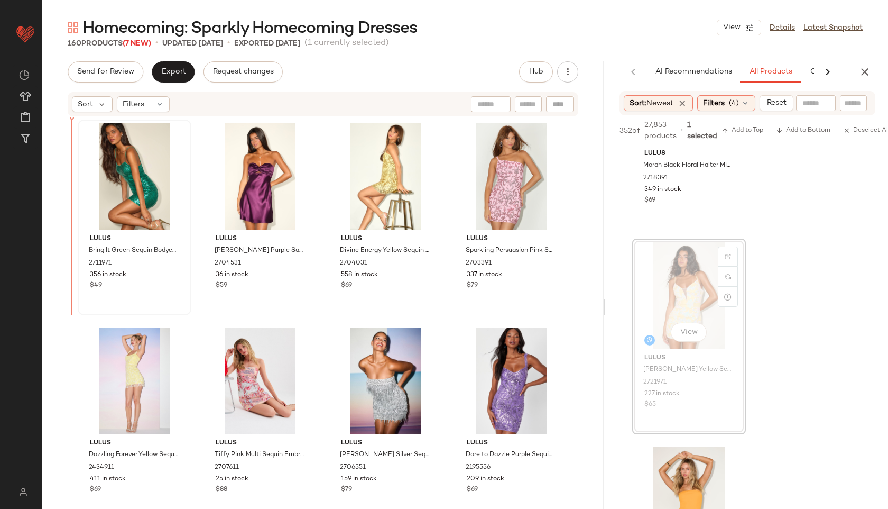
drag, startPoint x: 678, startPoint y: 294, endPoint x: 85, endPoint y: 203, distance: 600.6
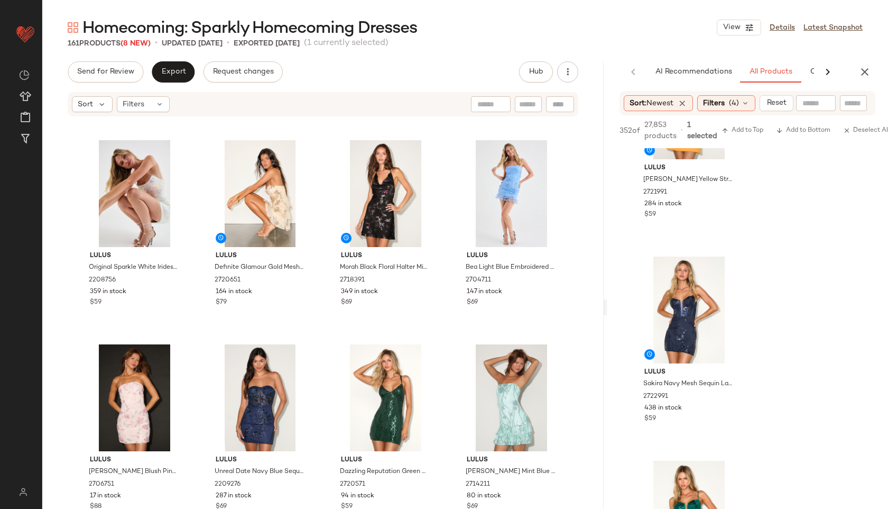
scroll to position [1425, 0]
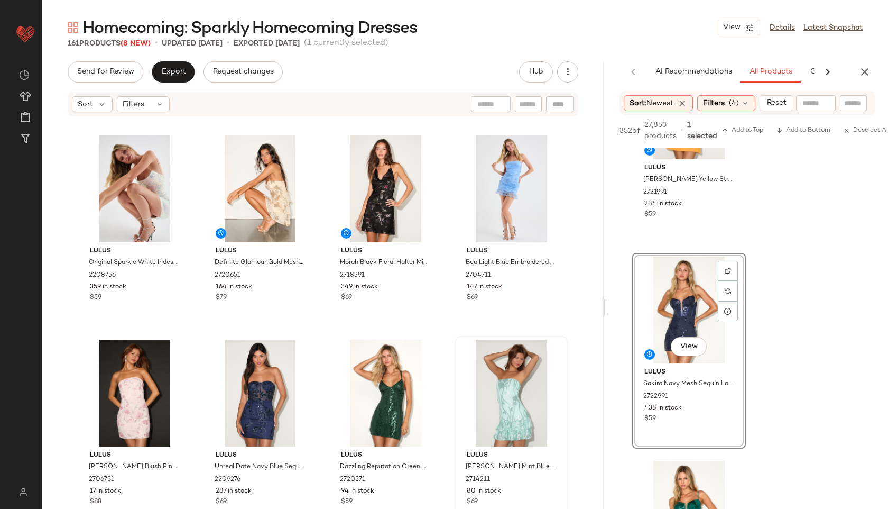
drag, startPoint x: 689, startPoint y: 318, endPoint x: 458, endPoint y: 393, distance: 243.1
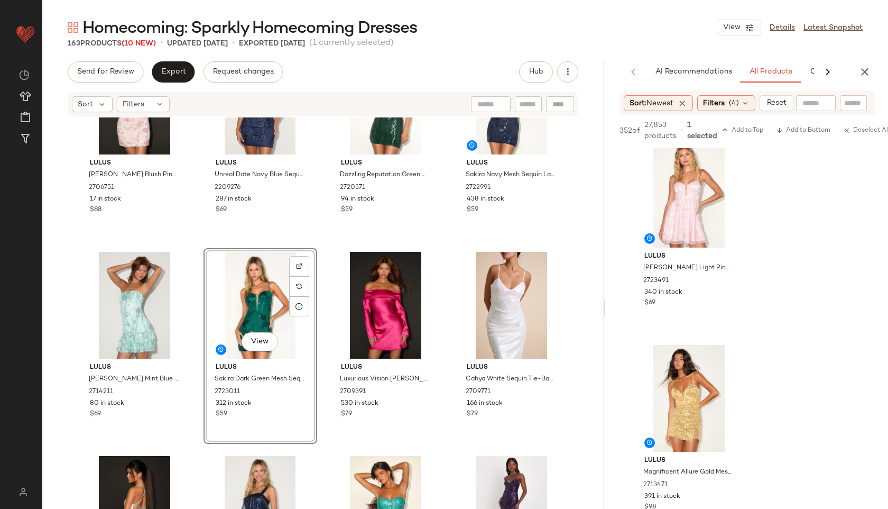
scroll to position [1236, 0]
click at [692, 230] on span "View" at bounding box center [689, 230] width 18 height 8
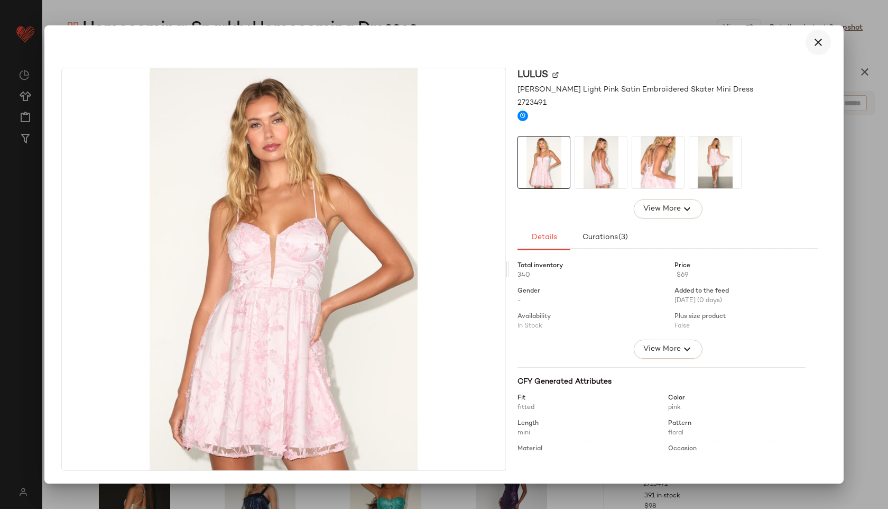
click at [819, 36] on icon "button" at bounding box center [818, 42] width 13 height 13
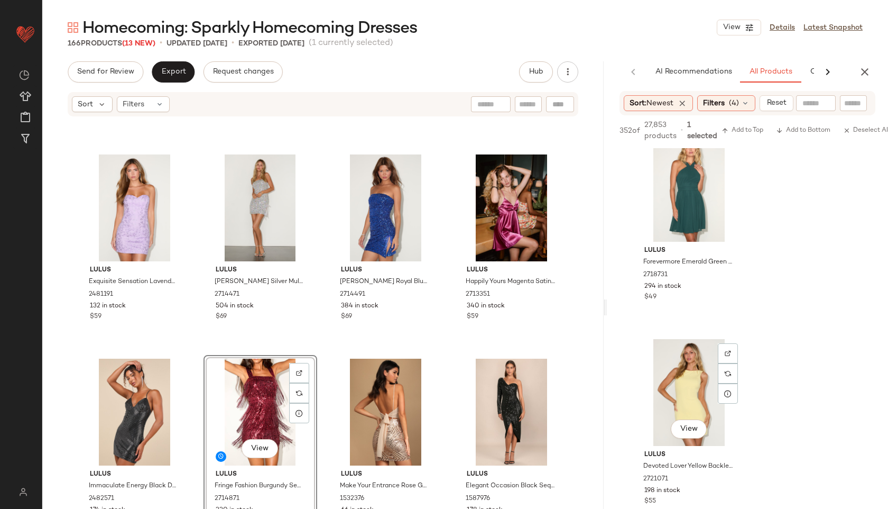
scroll to position [5938, 0]
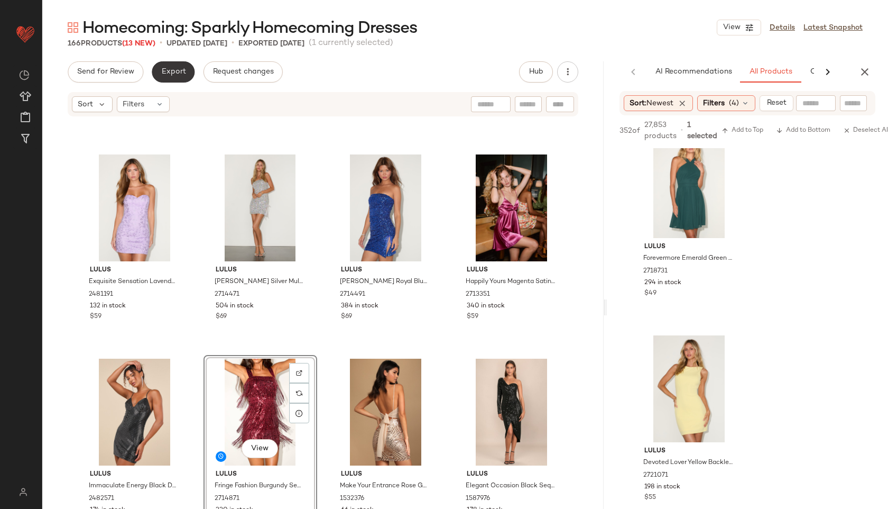
click at [182, 66] on button "Export" at bounding box center [173, 71] width 43 height 21
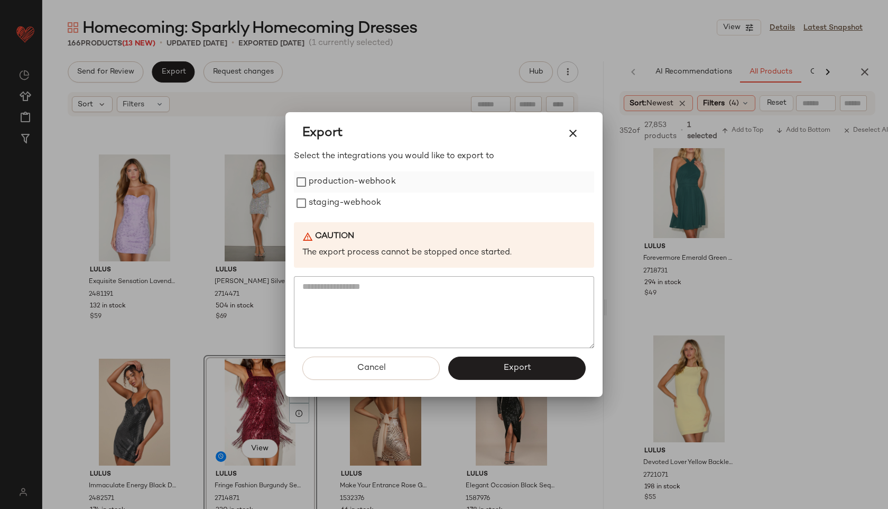
click at [326, 179] on label "production-webhook" at bounding box center [352, 181] width 87 height 21
click at [322, 214] on label "staging-webhook" at bounding box center [345, 202] width 72 height 21
click at [468, 365] on button "Export" at bounding box center [516, 367] width 137 height 23
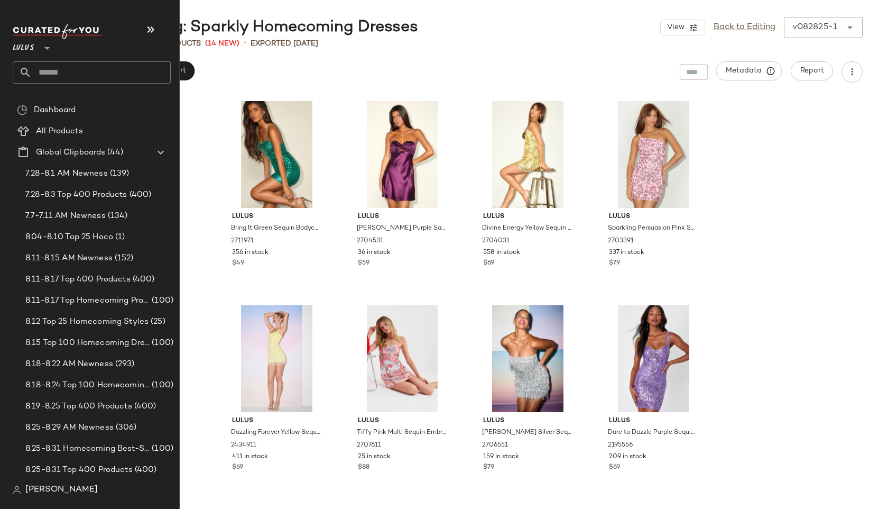
click at [69, 72] on input "text" at bounding box center [101, 72] width 139 height 22
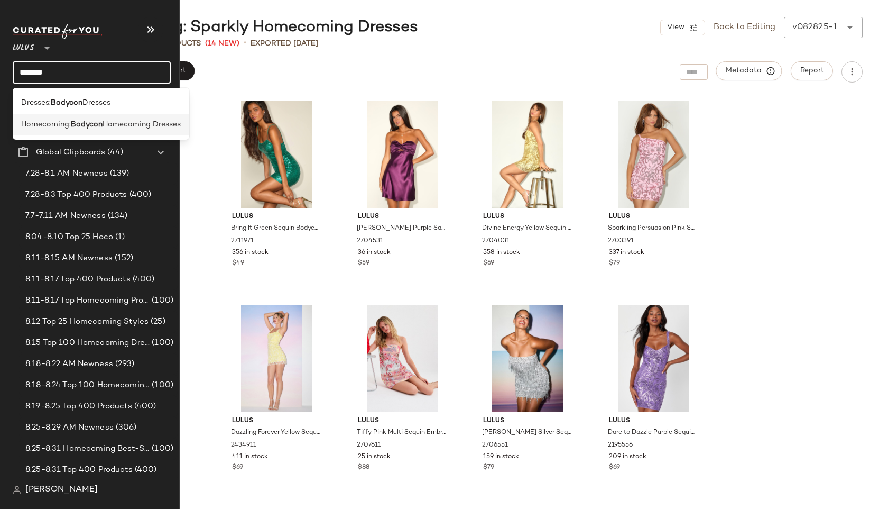
type input "*******"
click at [65, 128] on span "Homecoming:" at bounding box center [46, 124] width 50 height 11
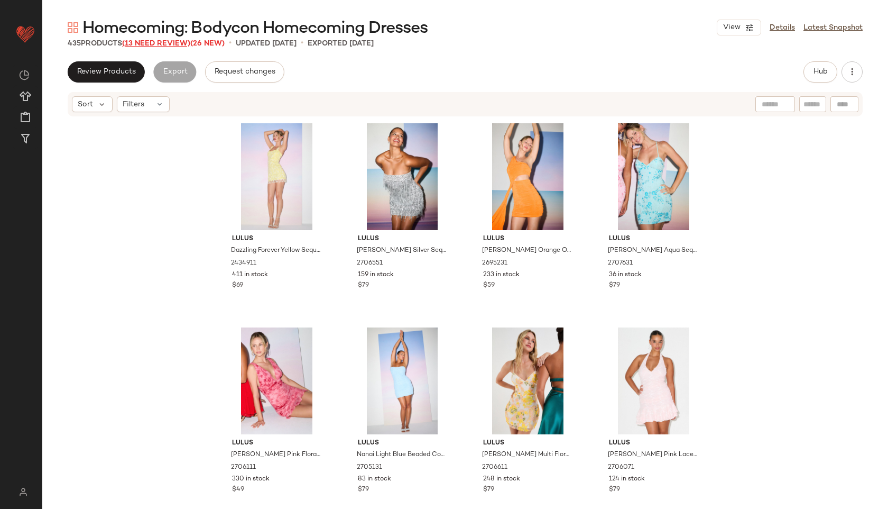
click at [159, 45] on span "(13 Need Review)" at bounding box center [156, 44] width 68 height 8
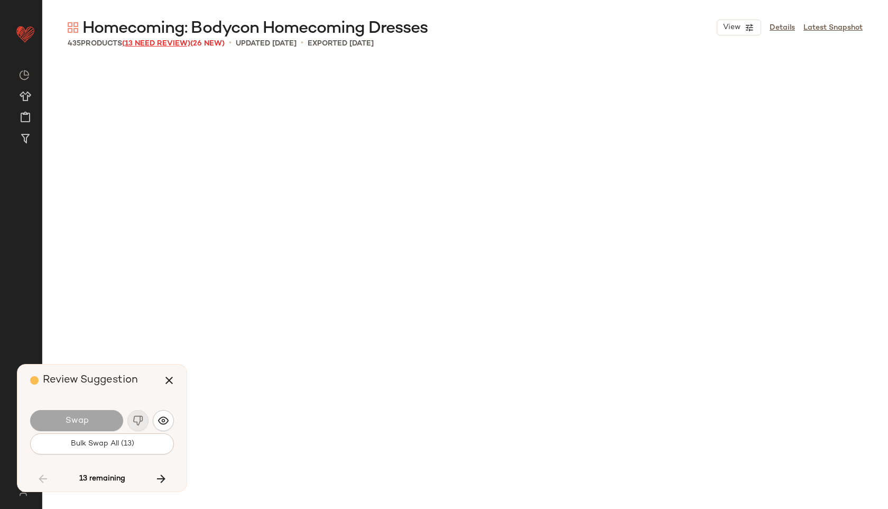
scroll to position [7142, 0]
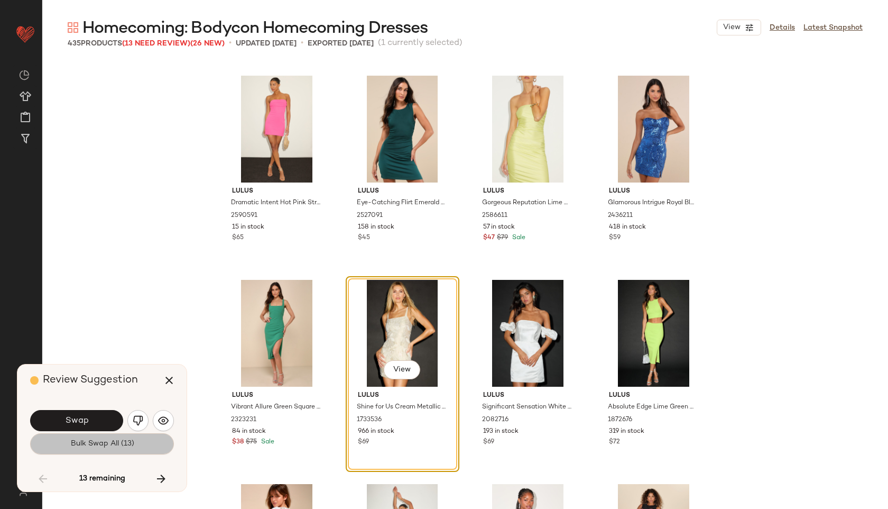
click at [99, 445] on span "Bulk Swap All (13)" at bounding box center [102, 443] width 64 height 8
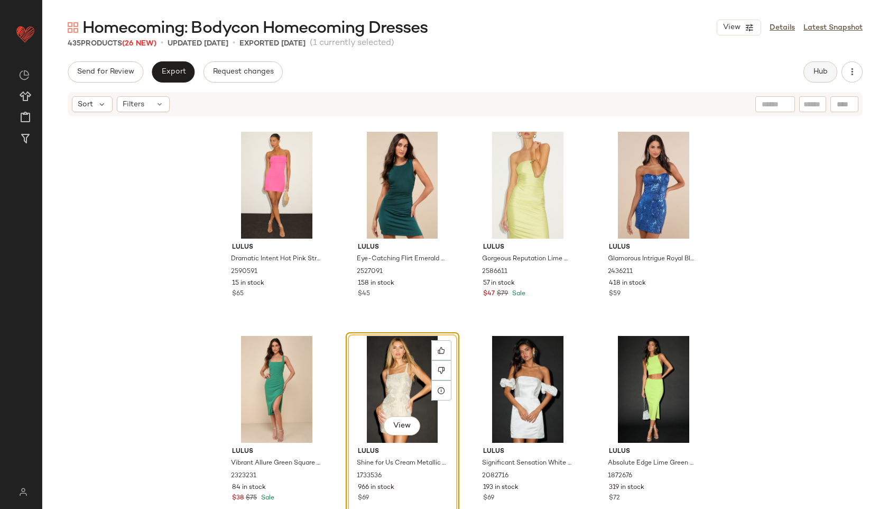
click at [820, 73] on span "Hub" at bounding box center [820, 72] width 15 height 8
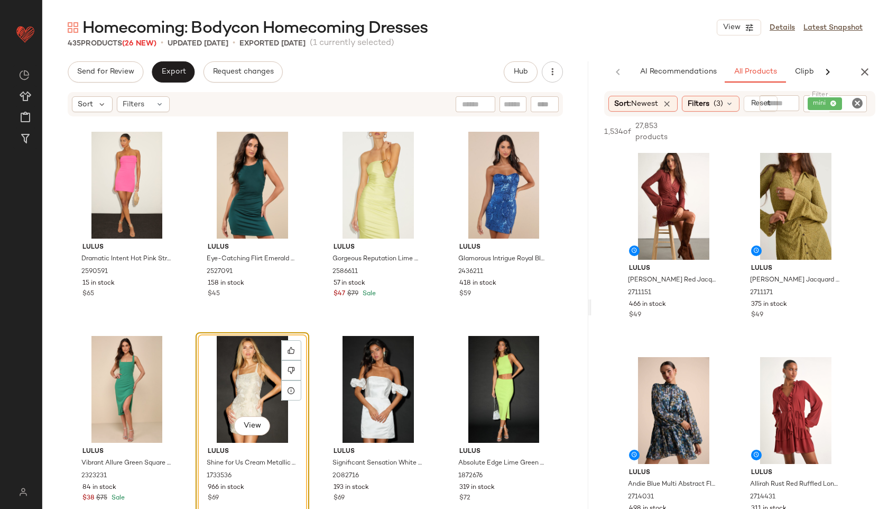
drag, startPoint x: 465, startPoint y: 310, endPoint x: 615, endPoint y: 303, distance: 149.8
click at [615, 303] on div "Homecoming: Bodycon Homecoming Dresses View Details Latest Snapshot 435 Product…" at bounding box center [465, 263] width 846 height 492
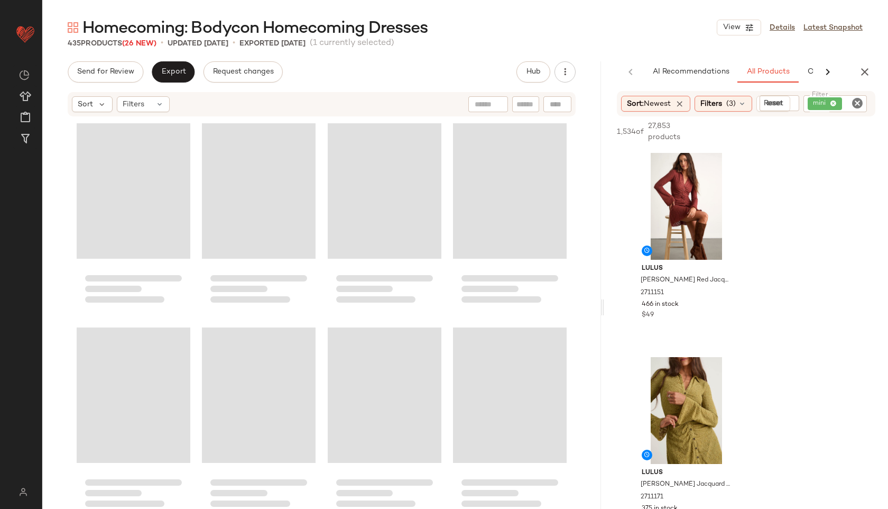
scroll to position [5474, 0]
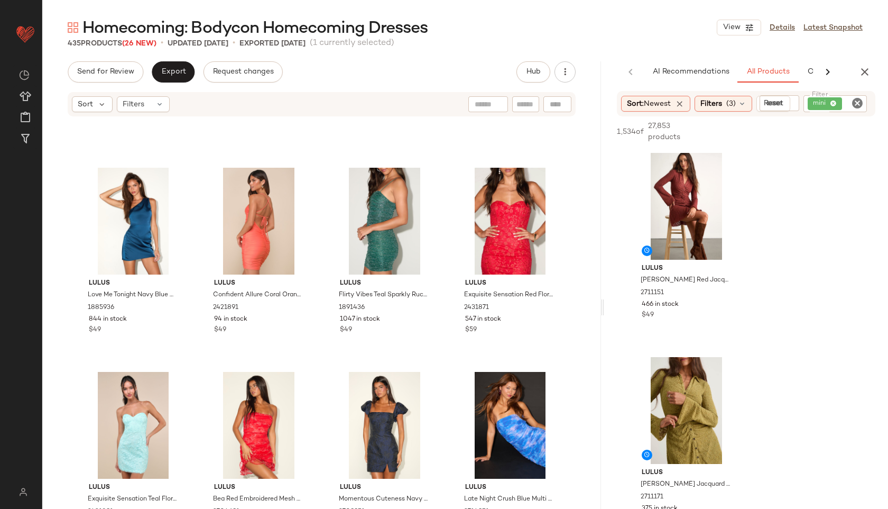
click at [844, 104] on div "mini" at bounding box center [835, 103] width 63 height 17
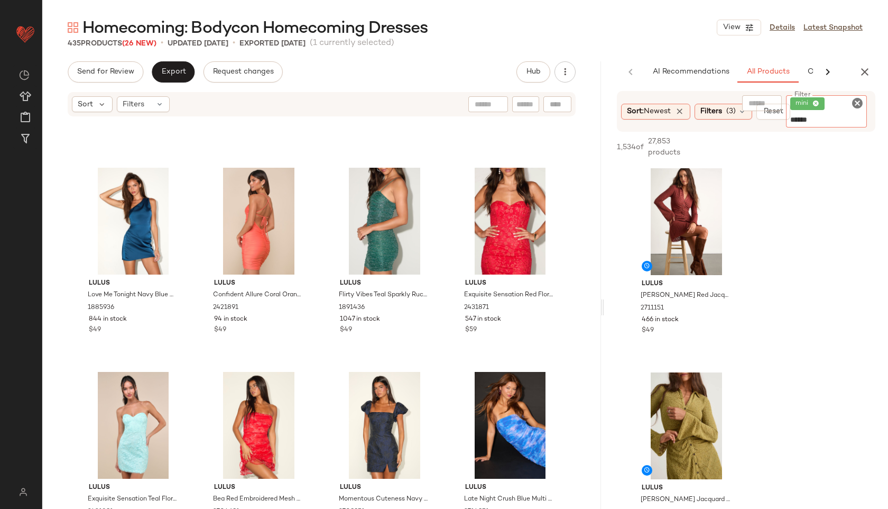
type input "*******"
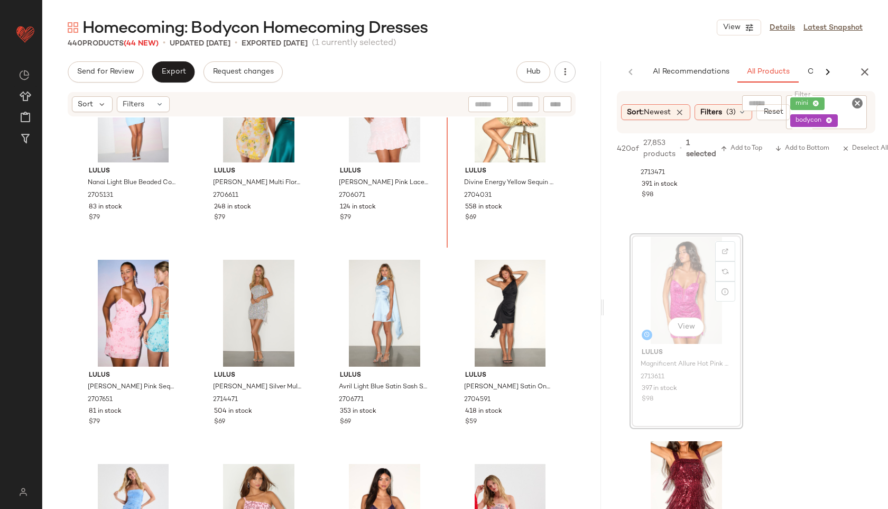
scroll to position [484, 0]
drag, startPoint x: 685, startPoint y: 300, endPoint x: 447, endPoint y: 310, distance: 237.6
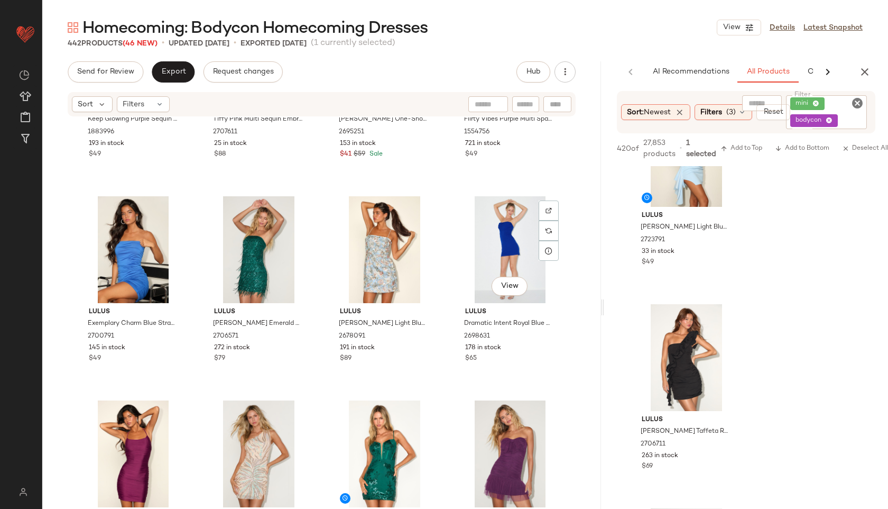
scroll to position [1161, 0]
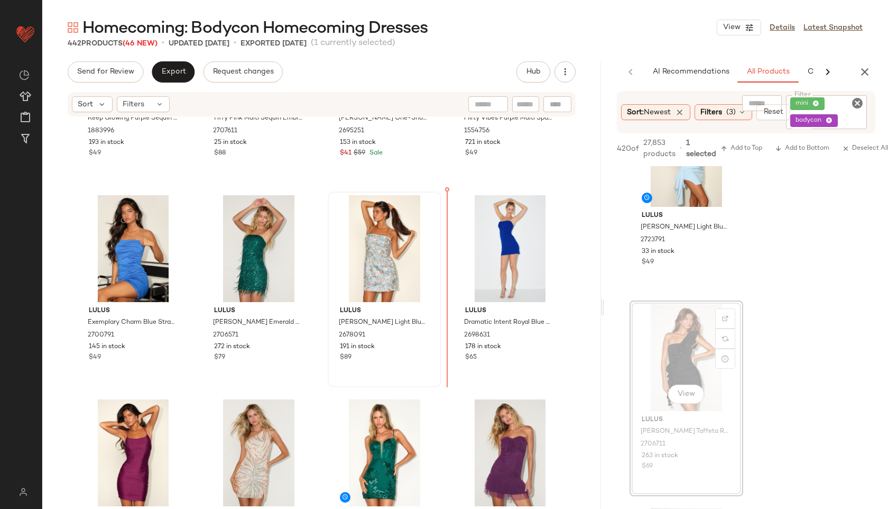
drag, startPoint x: 676, startPoint y: 340, endPoint x: 359, endPoint y: 381, distance: 319.3
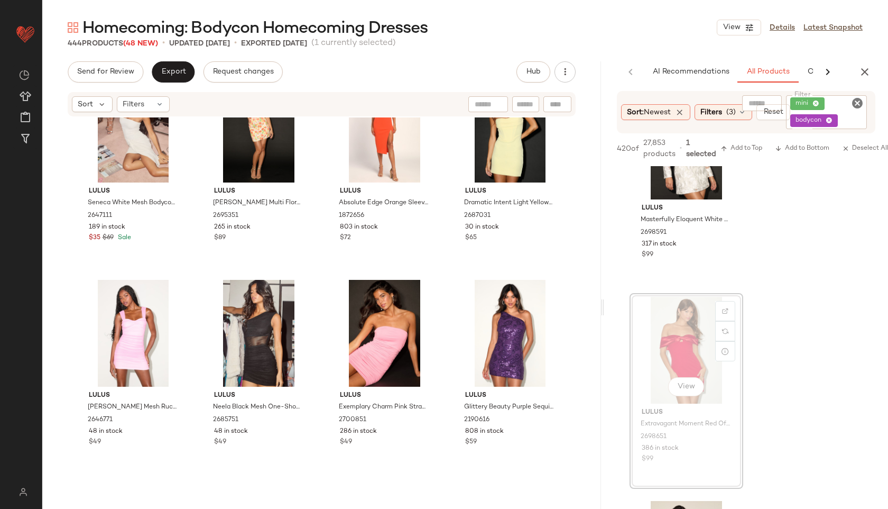
scroll to position [3559, 0]
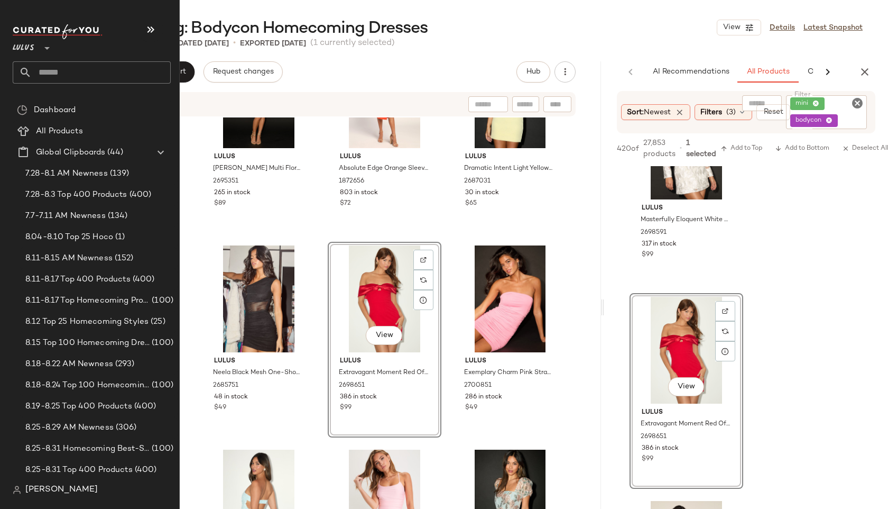
drag, startPoint x: 681, startPoint y: 349, endPoint x: 0, endPoint y: 2, distance: 764.1
